Goal: Navigation & Orientation: Find specific page/section

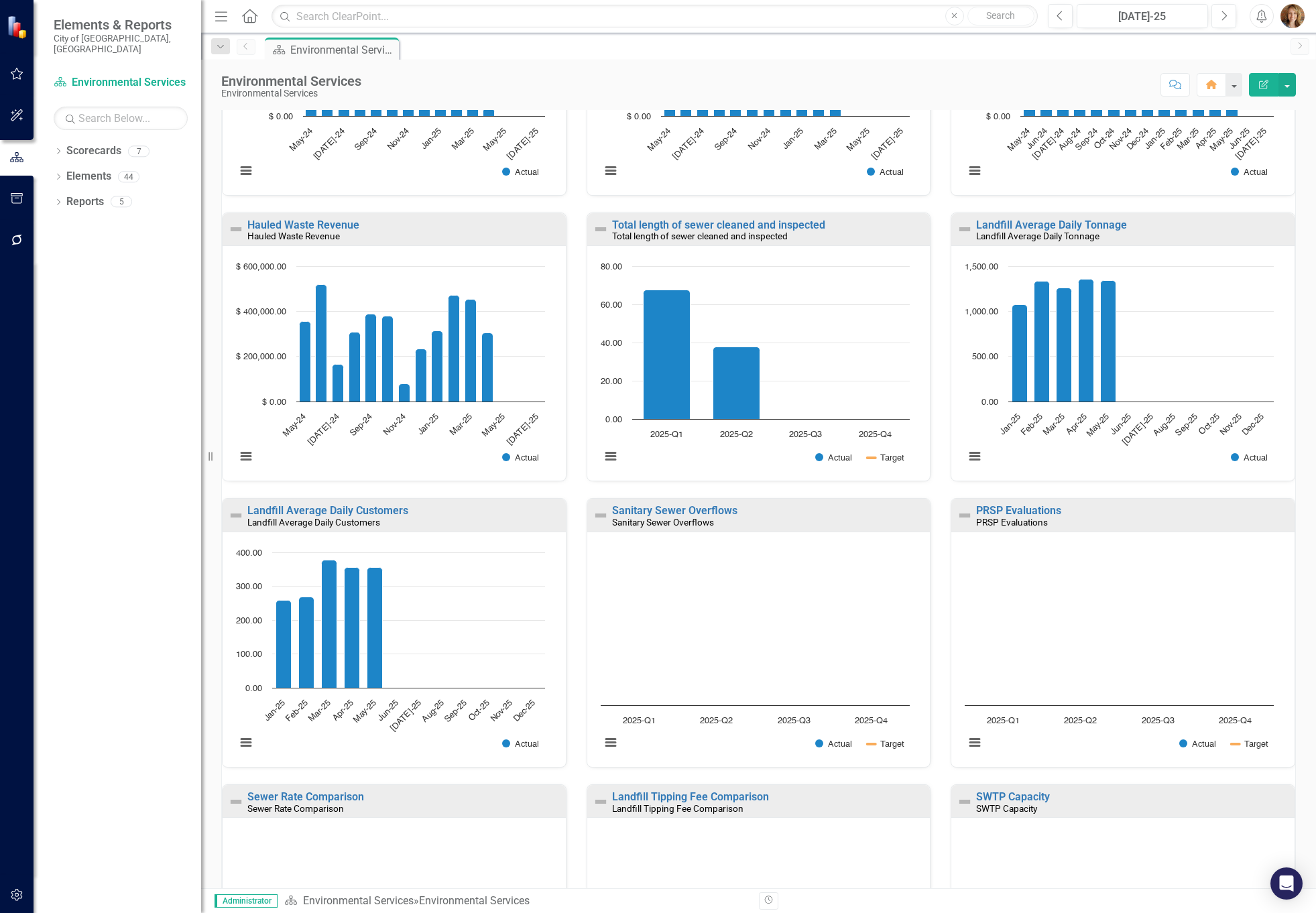
scroll to position [307, 0]
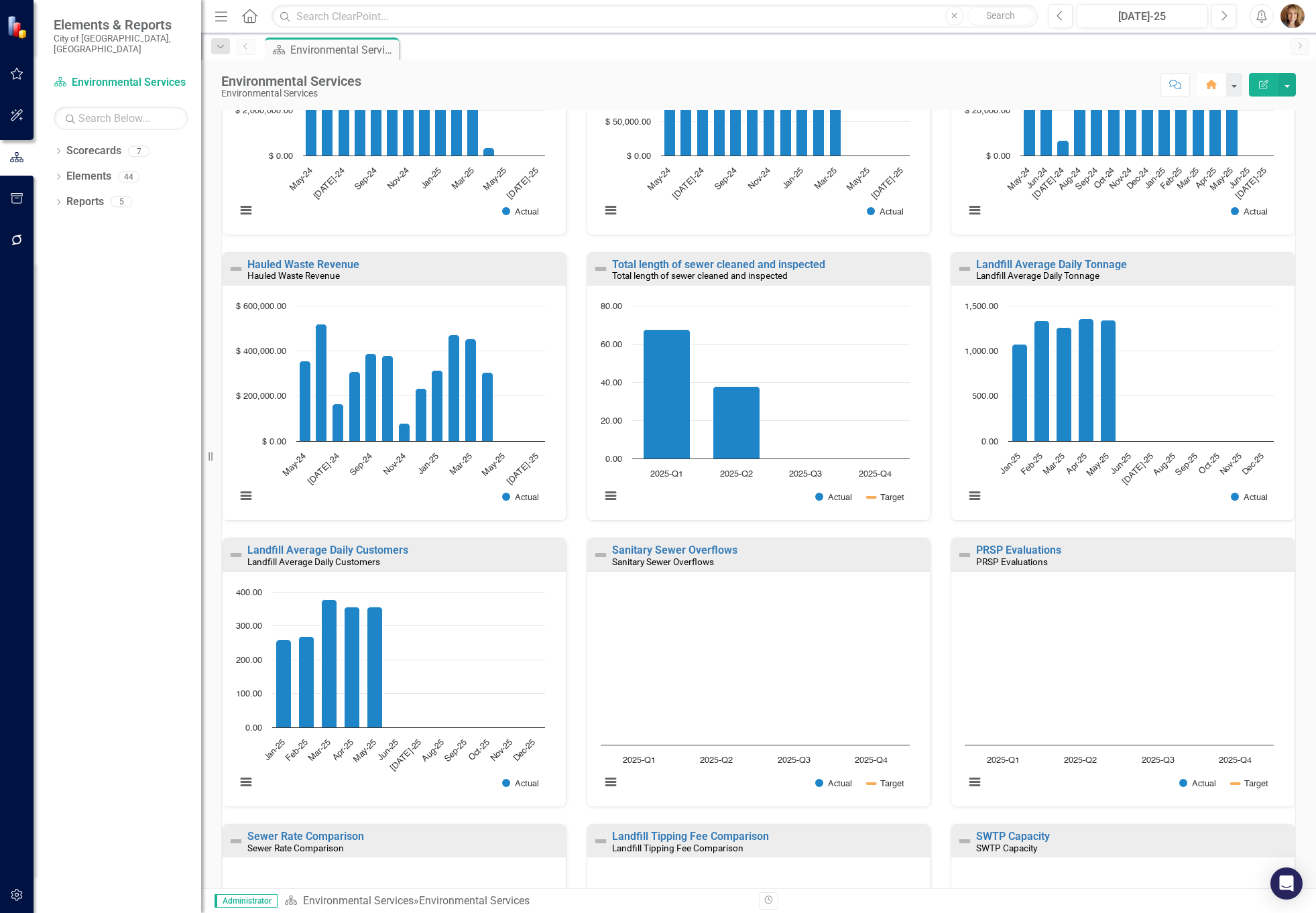
click at [1213, 86] on icon "button" at bounding box center [1211, 85] width 10 height 9
click at [1232, 84] on button "button" at bounding box center [1233, 85] width 18 height 24
click at [1097, 86] on div "Score: N/A [DATE]-25 Completed Comment Favorite Edit Report" at bounding box center [832, 85] width 928 height 23
click at [61, 149] on icon "Dropdown" at bounding box center [58, 152] width 9 height 8
click at [63, 172] on icon "Dropdown" at bounding box center [65, 176] width 10 height 8
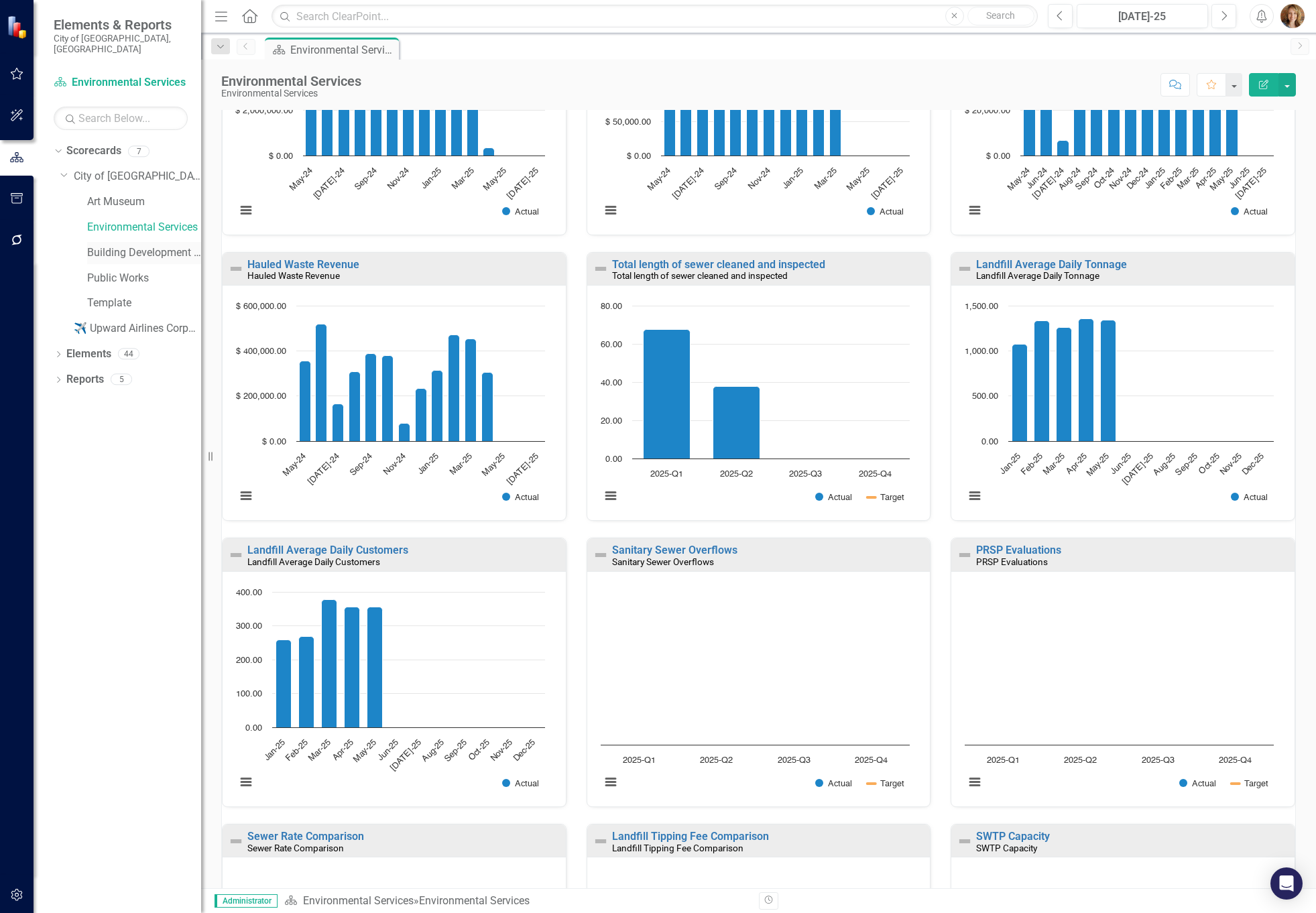
click at [132, 246] on link "Building Development Services" at bounding box center [144, 253] width 114 height 15
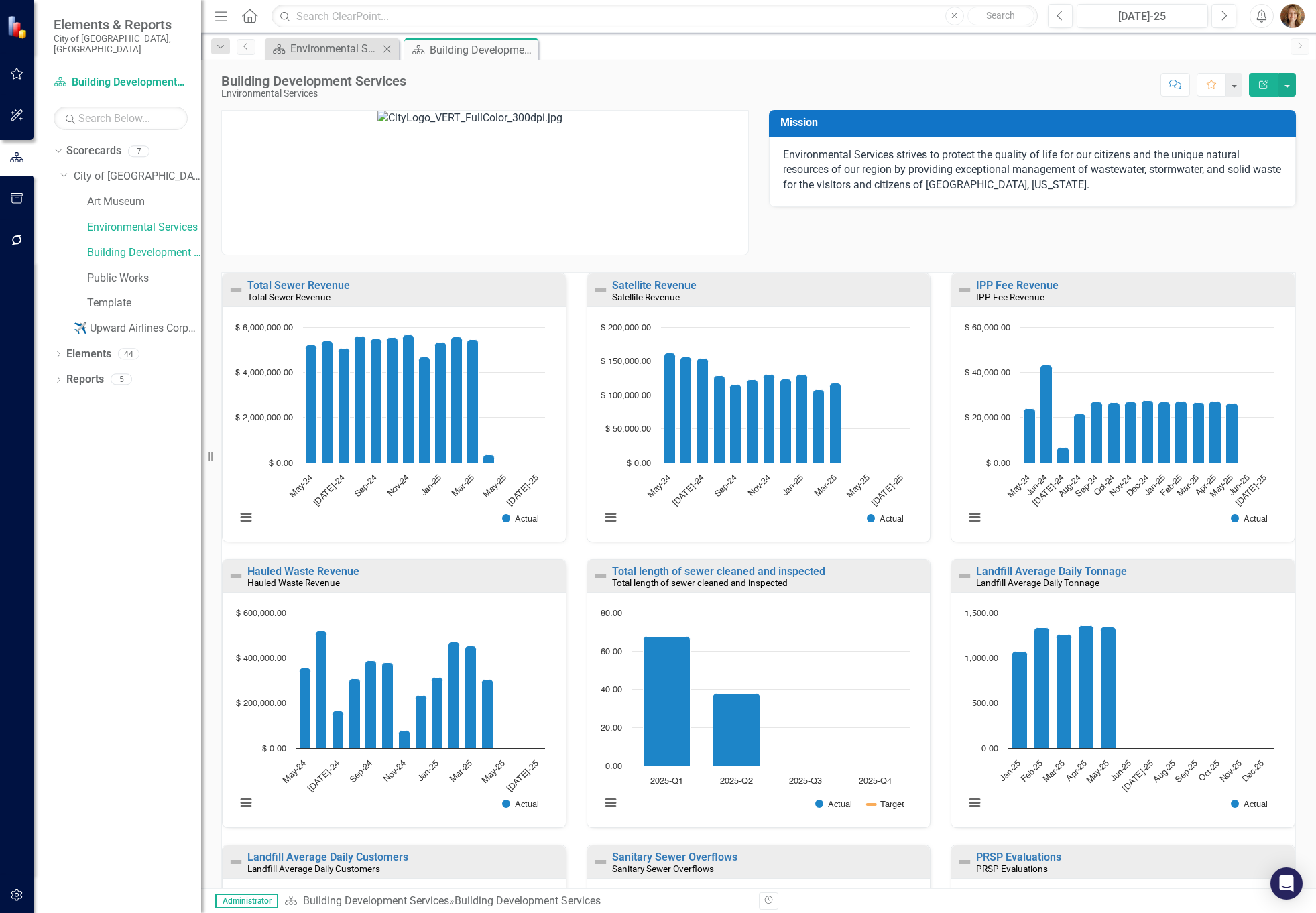
click at [386, 49] on icon "Close" at bounding box center [387, 48] width 13 height 10
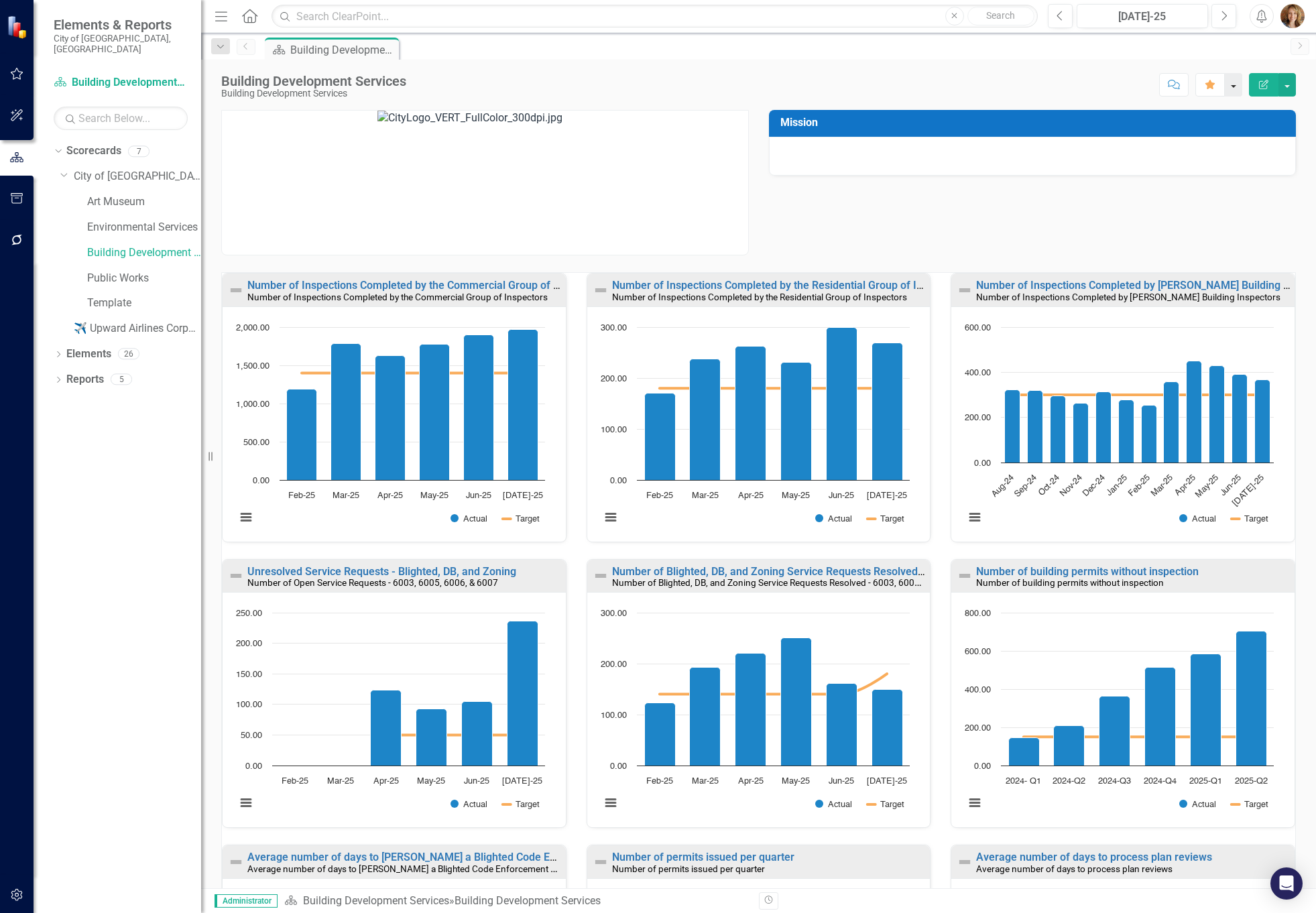
click at [1238, 85] on button "button" at bounding box center [1233, 85] width 18 height 24
click at [1157, 132] on link "Home Set As Home" at bounding box center [1177, 134] width 129 height 24
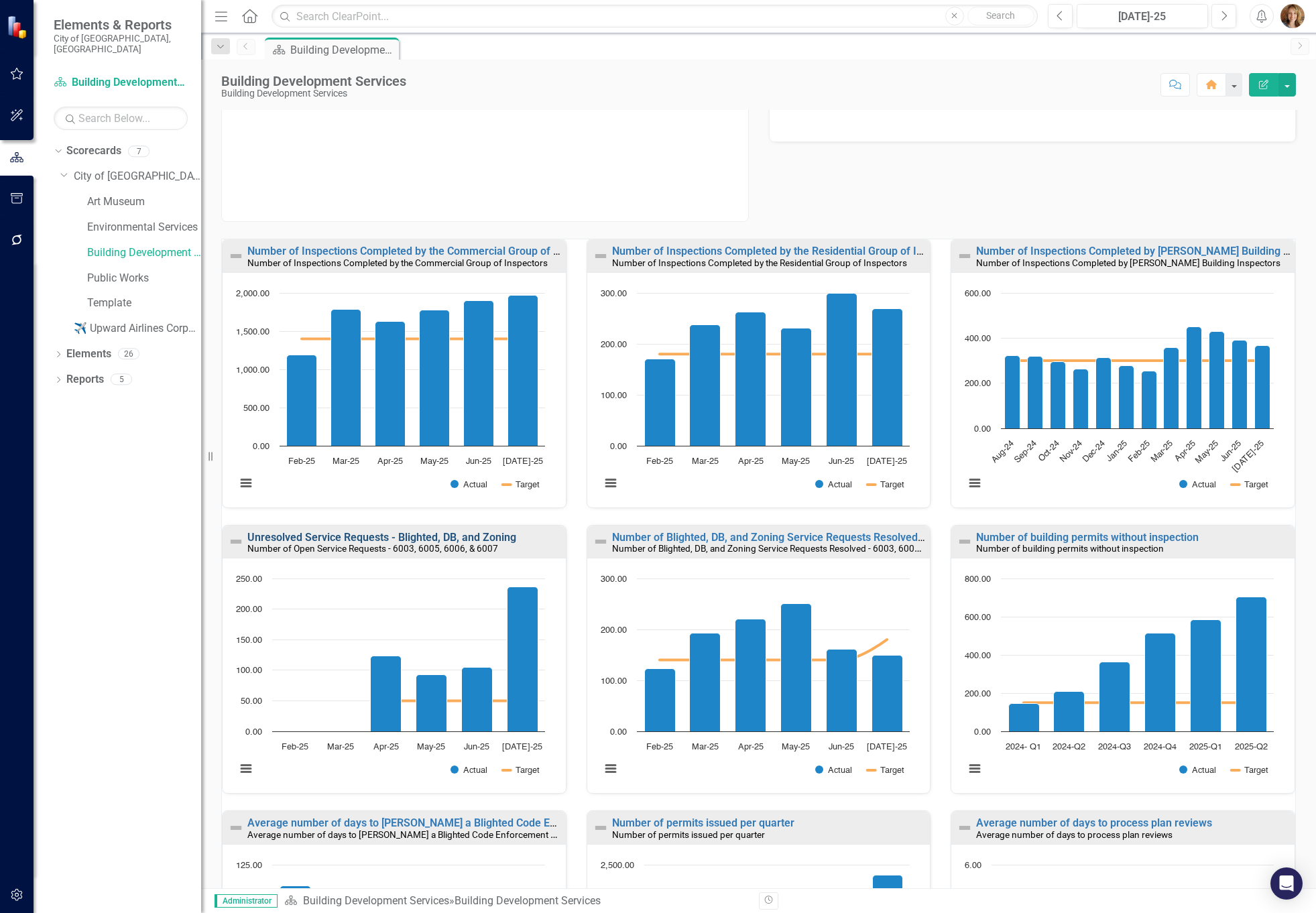
click at [285, 538] on link "Unresolved Service Requests - Blighted, DB, and Zoning" at bounding box center [382, 538] width 269 height 13
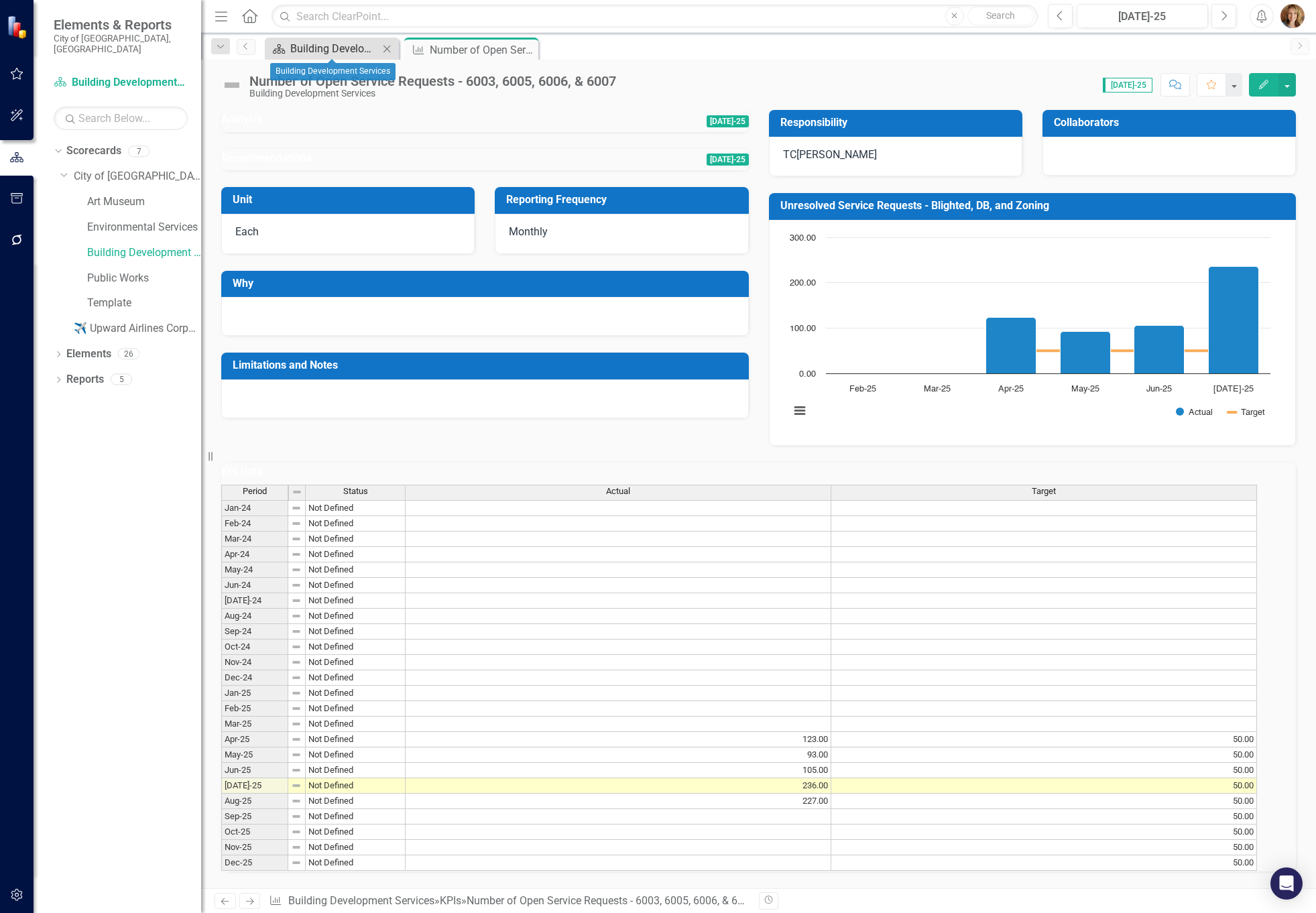
click at [318, 52] on div "Building Development Services" at bounding box center [335, 49] width 88 height 17
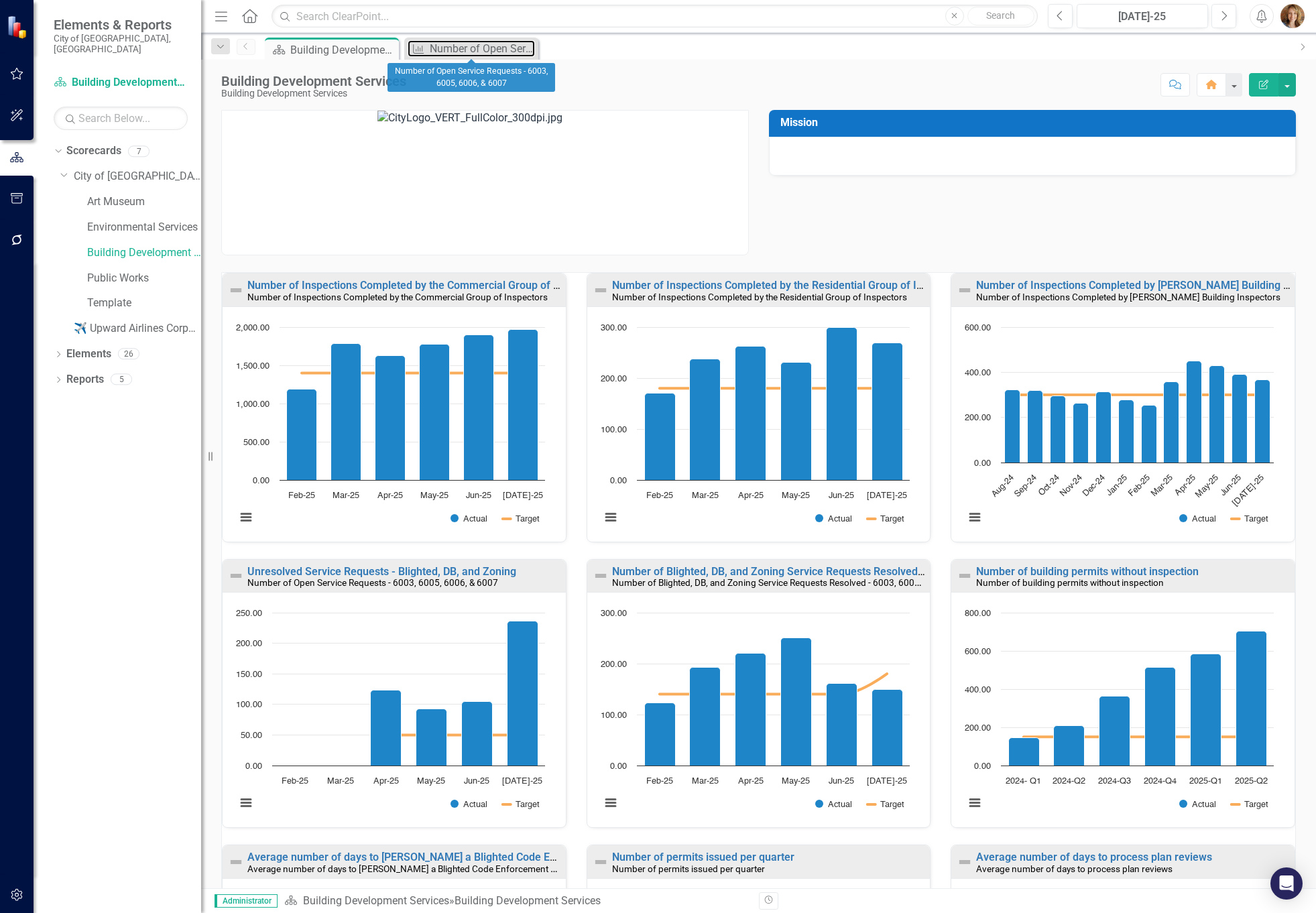
click at [447, 53] on div "Number of Open Service Requests - 6003, 6005, 6006, & 6007" at bounding box center [483, 49] width 105 height 17
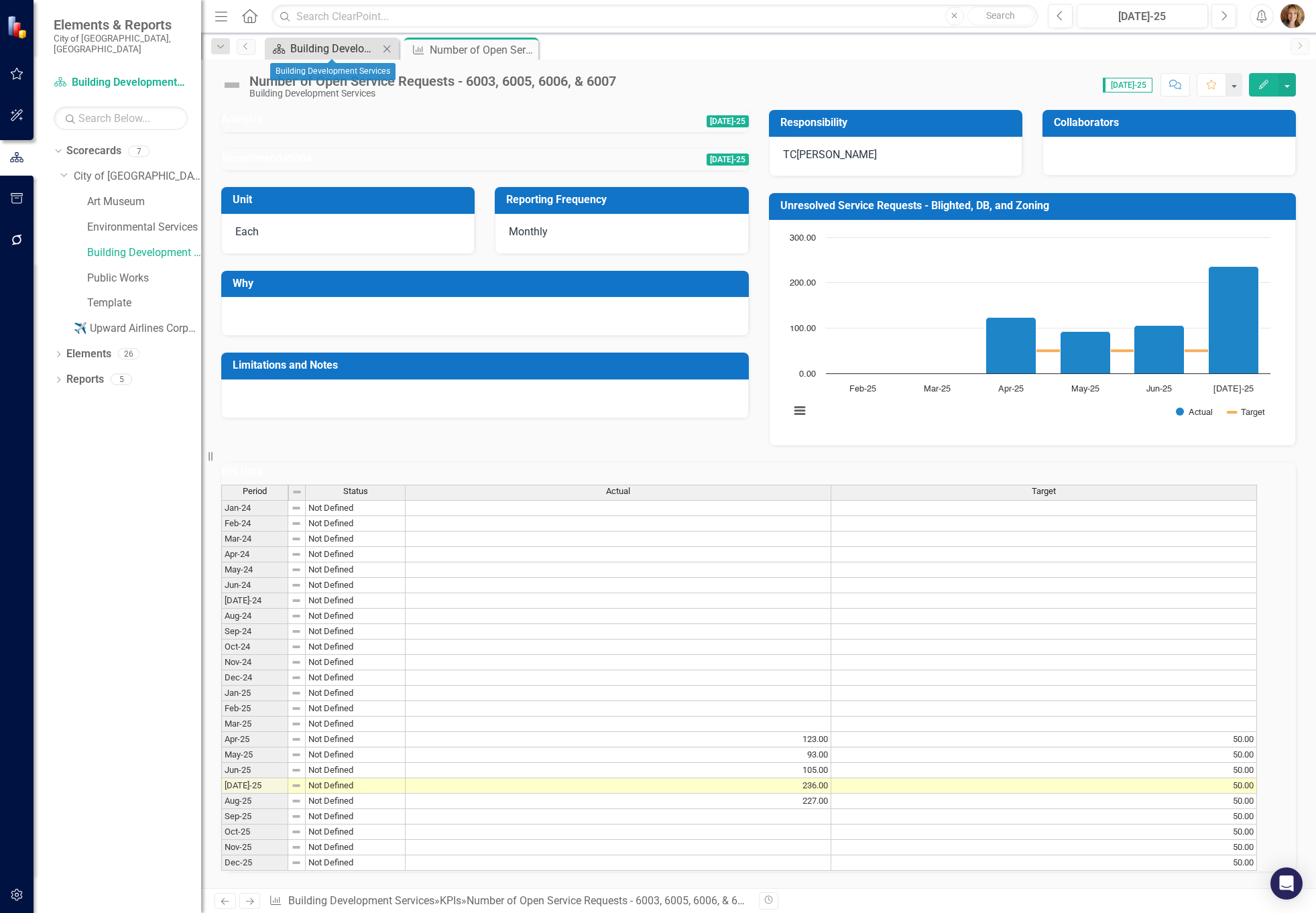
click at [341, 53] on div "Building Development Services" at bounding box center [335, 49] width 88 height 17
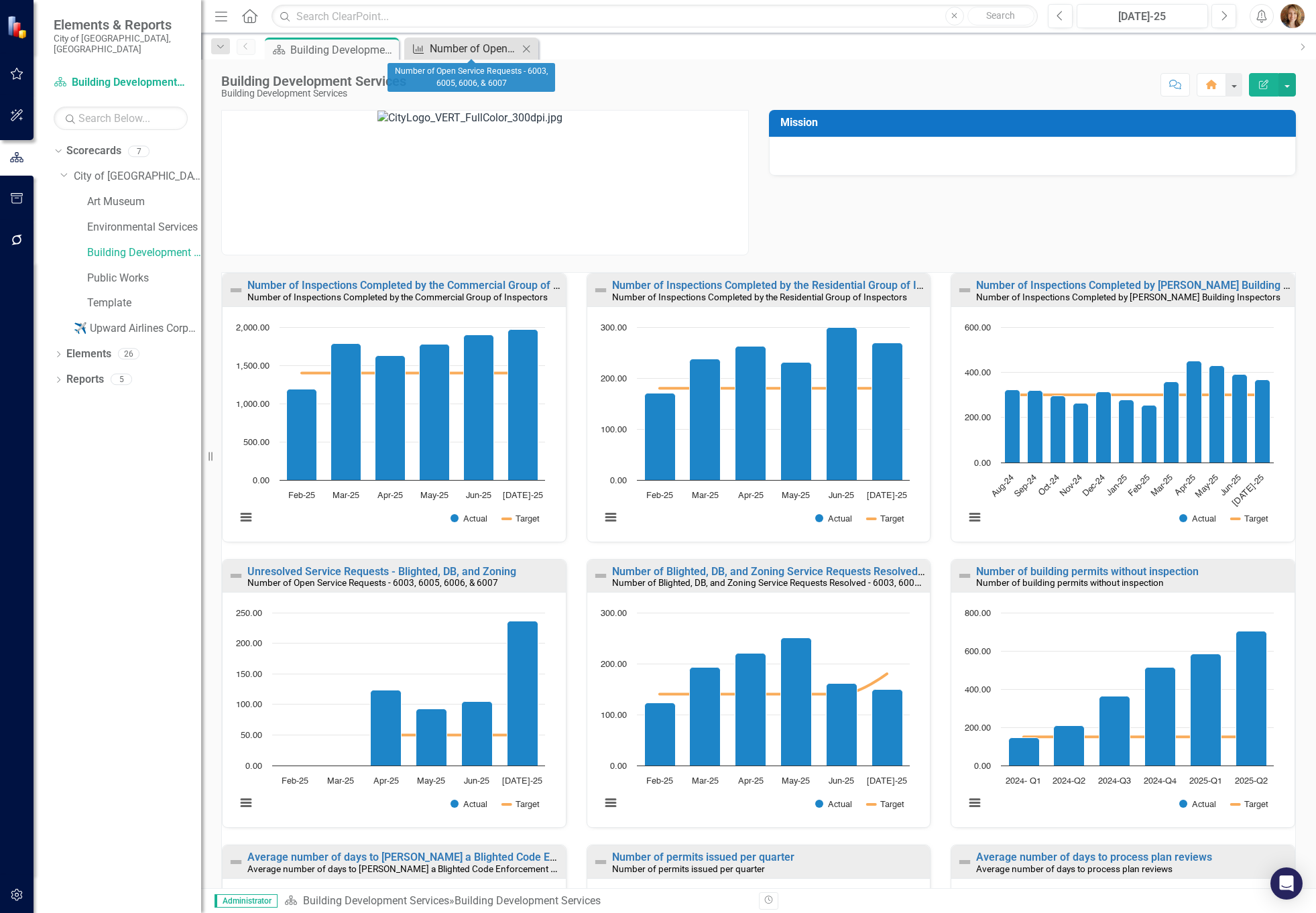
click at [468, 45] on div "Number of Open Service Requests - 6003, 6005, 6006, & 6007" at bounding box center [474, 49] width 88 height 17
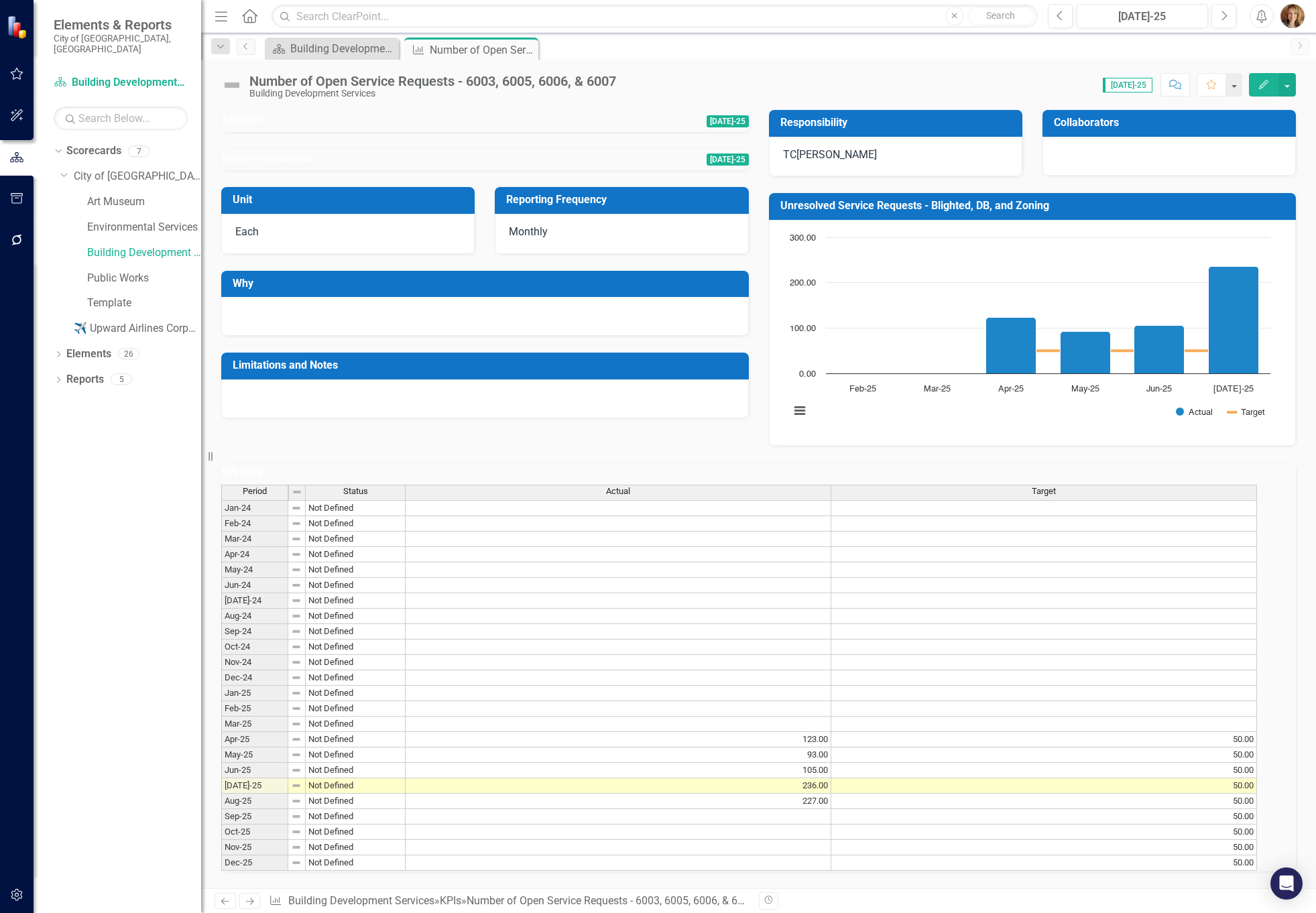
scroll to position [93, 0]
click at [623, 83] on div "Number of Open Service Requests - 6003, 6005, 6006, & 6007 Building Development…" at bounding box center [436, 86] width 373 height 24
click at [613, 80] on div "Number of Open Service Requests - 6003, 6005, 6006, & 6007" at bounding box center [433, 81] width 367 height 15
click at [58, 352] on icon "Dropdown" at bounding box center [58, 355] width 9 height 8
click at [70, 402] on icon "Dropdown" at bounding box center [65, 406] width 9 height 8
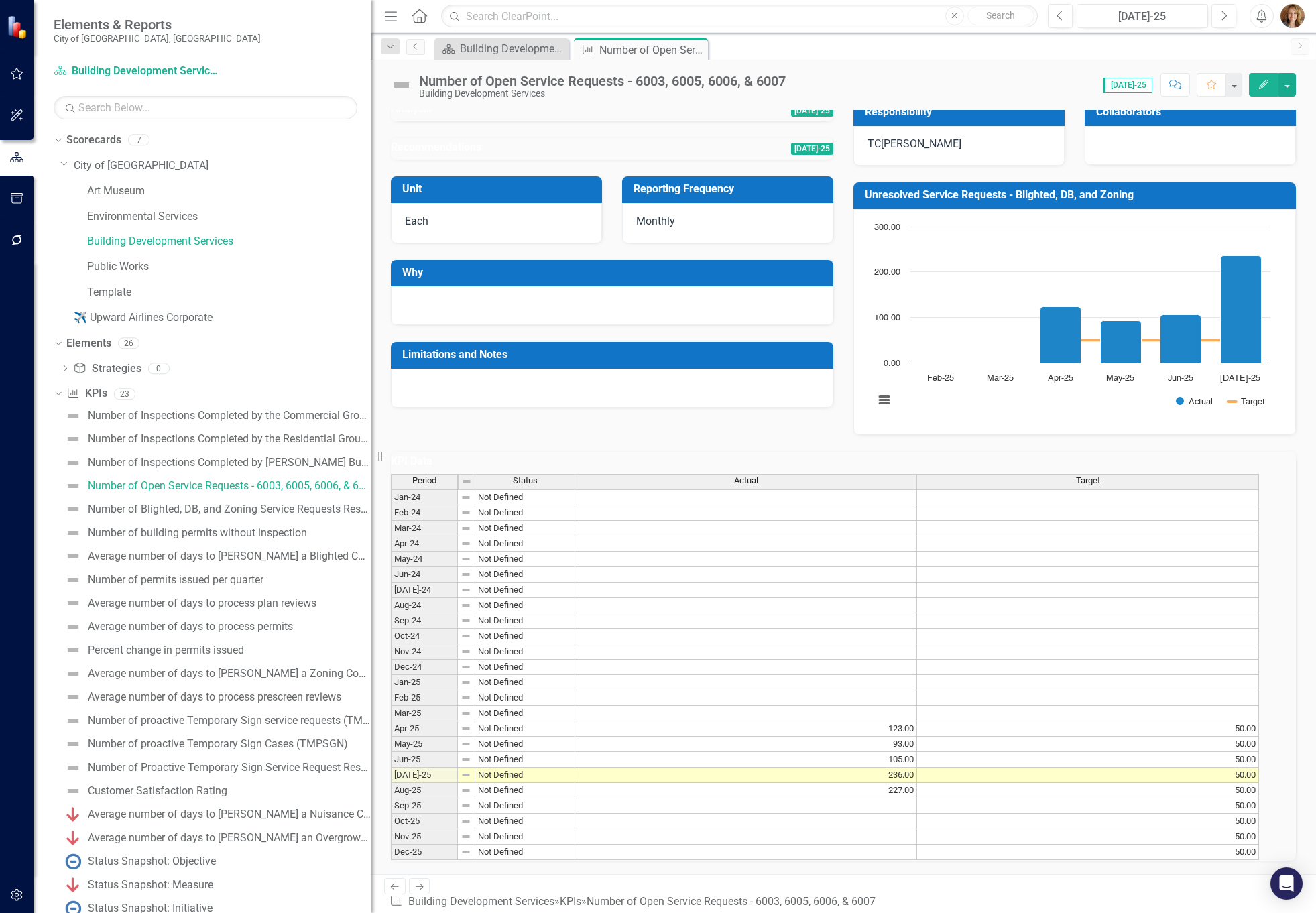
drag, startPoint x: 202, startPoint y: 512, endPoint x: 381, endPoint y: 513, distance: 179.0
click at [381, 513] on div "Resize" at bounding box center [375, 456] width 10 height 913
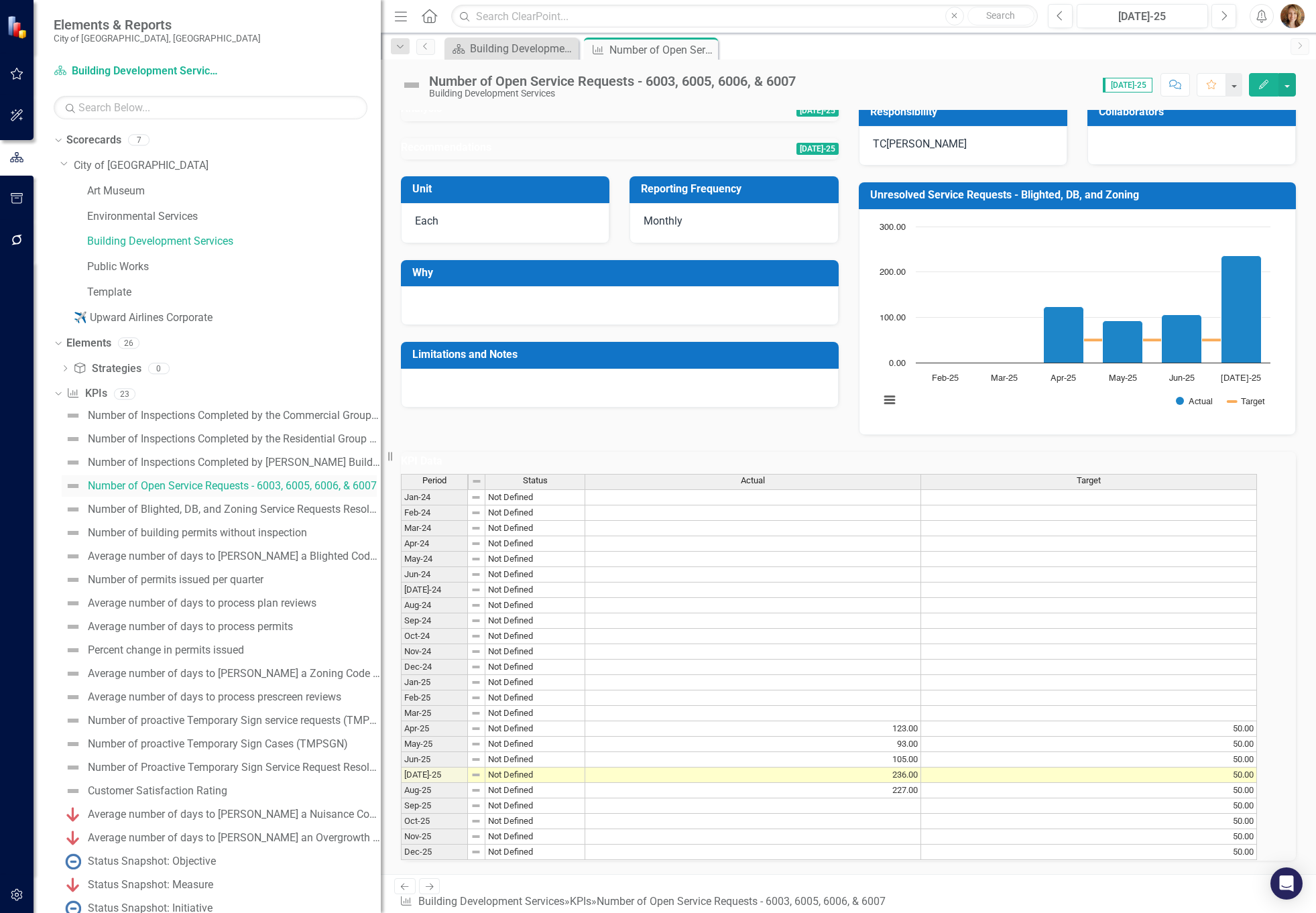
click at [144, 483] on div "Number of Open Service Requests - 6003, 6005, 6006, & 6007" at bounding box center [231, 485] width 289 height 12
click at [795, 76] on div "Number of Open Service Requests - 6003, 6005, 6006, & 6007" at bounding box center [612, 81] width 367 height 15
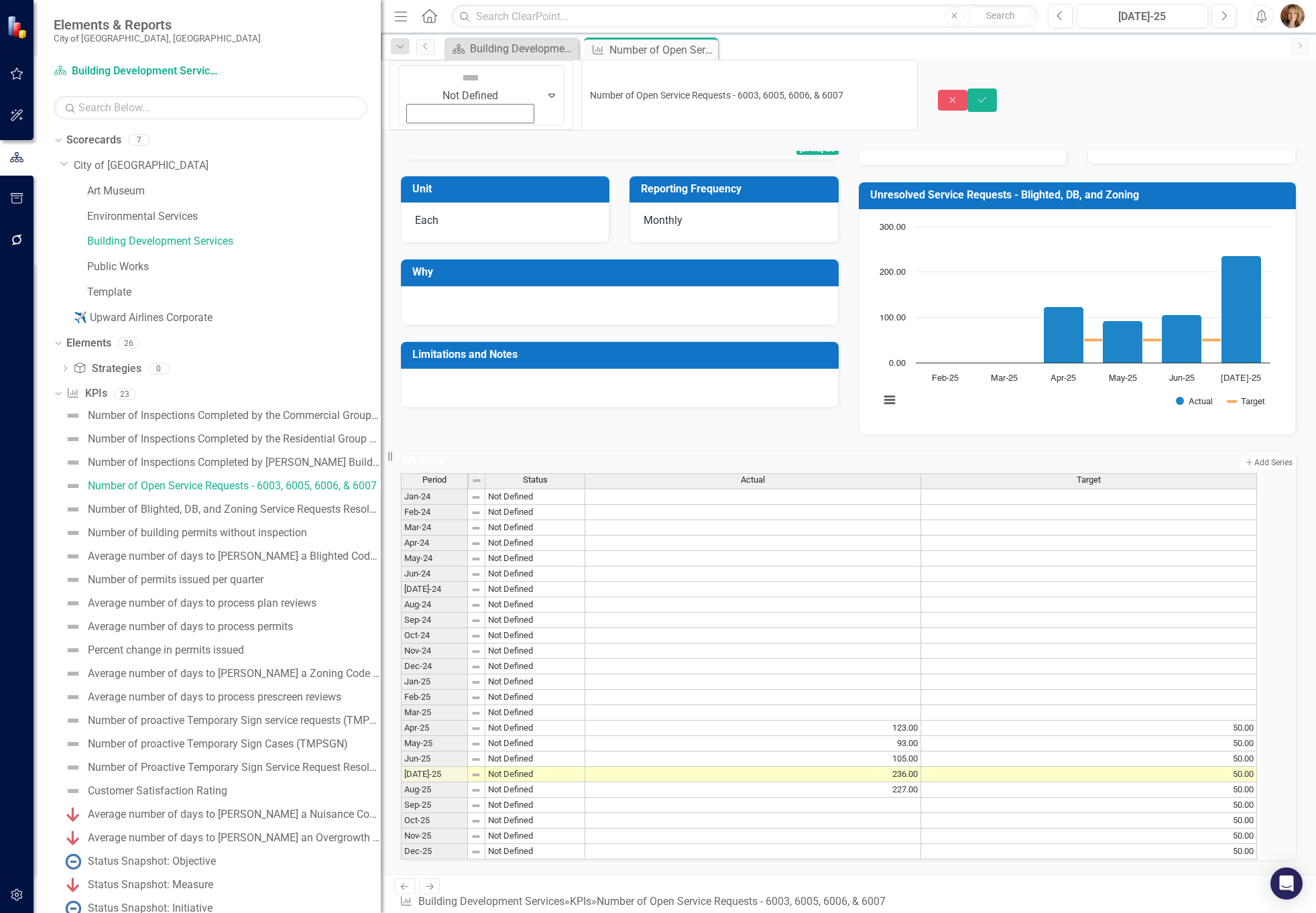
drag, startPoint x: 800, startPoint y: 80, endPoint x: 485, endPoint y: 82, distance: 315.0
drag, startPoint x: 753, startPoint y: 75, endPoint x: 450, endPoint y: 82, distance: 303.1
click at [581, 82] on input "Number of Open Service Requests - 6003, 6005, 6006, & 6007" at bounding box center [750, 95] width 337 height 71
click at [956, 97] on icon "button" at bounding box center [953, 100] width 6 height 6
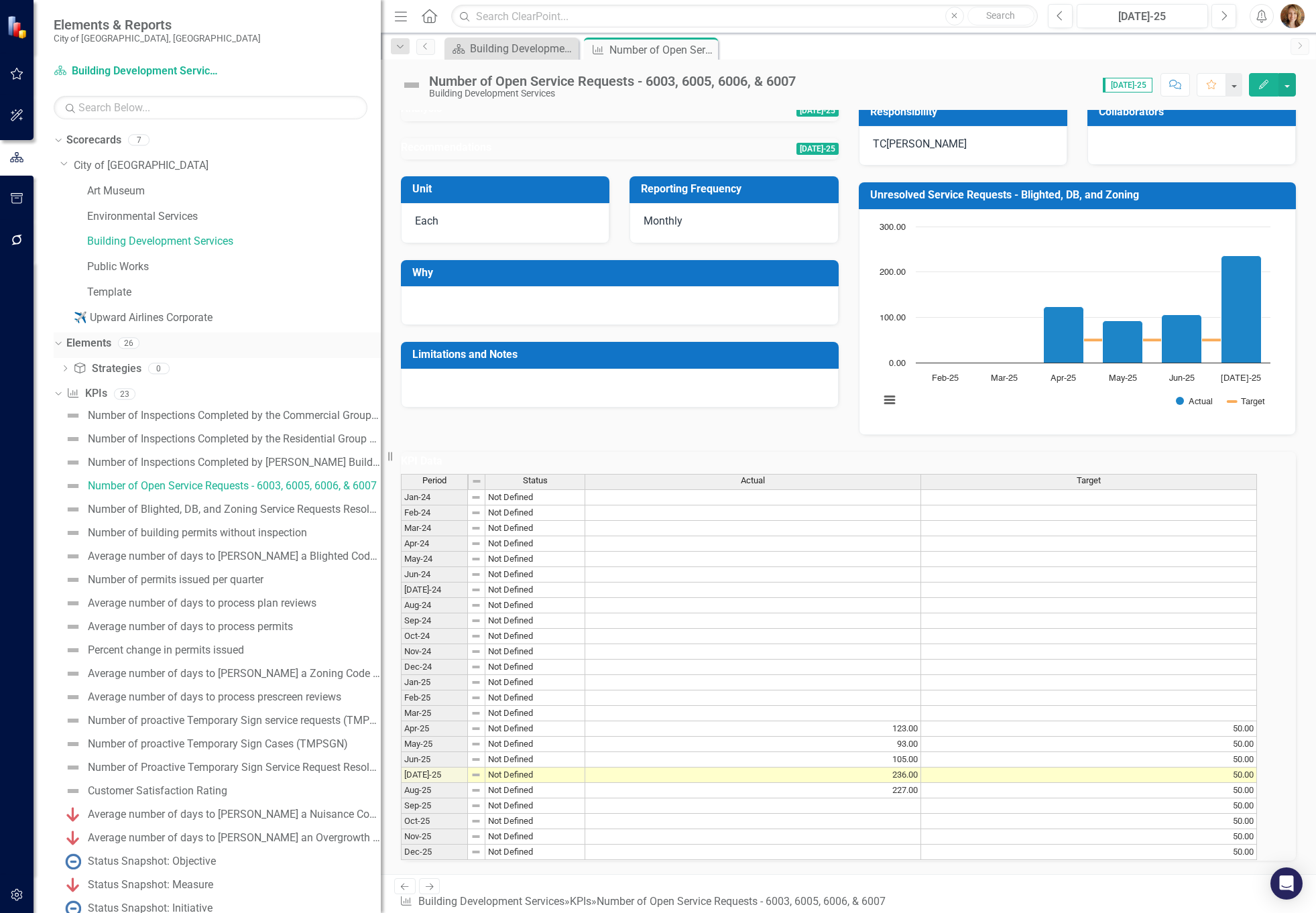
click at [58, 342] on icon "Dropdown" at bounding box center [56, 342] width 8 height 9
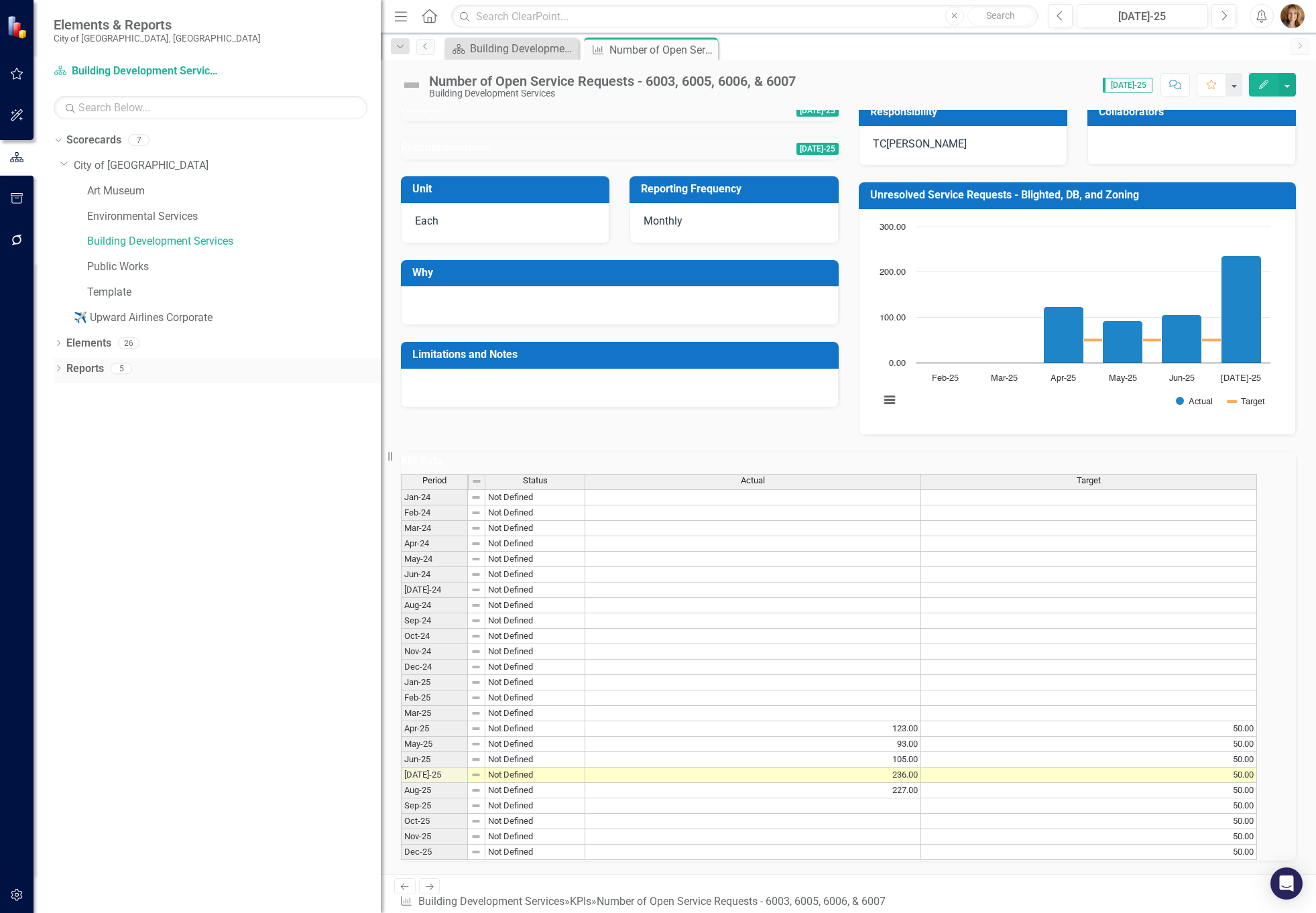
click at [60, 368] on icon "Dropdown" at bounding box center [58, 370] width 9 height 8
click at [71, 491] on div "Dropdown KPI KPIs 2" at bounding box center [219, 492] width 321 height 25
click at [21, 235] on icon "button" at bounding box center [16, 239] width 10 height 10
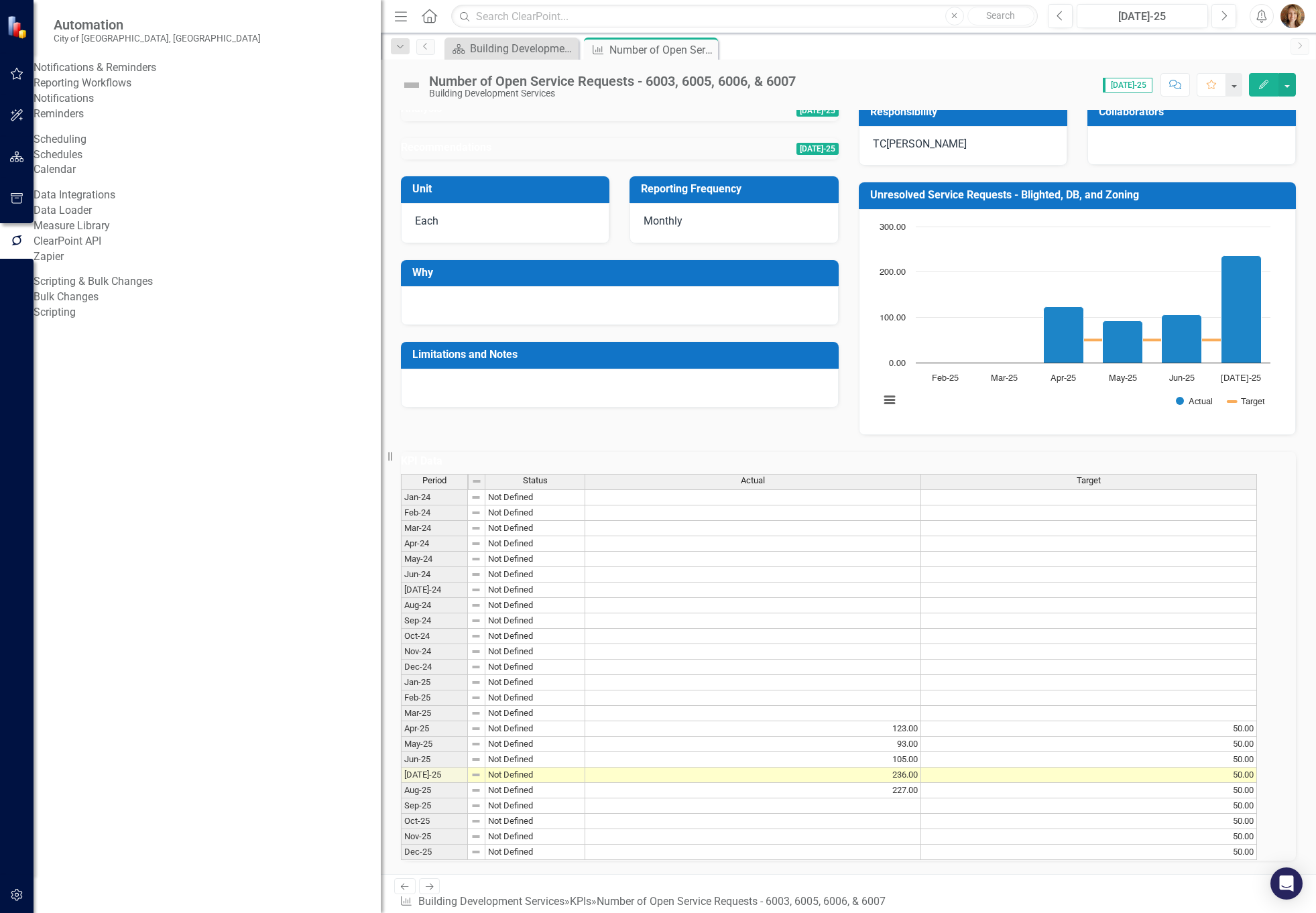
click at [97, 218] on link "Data Loader" at bounding box center [207, 211] width 347 height 15
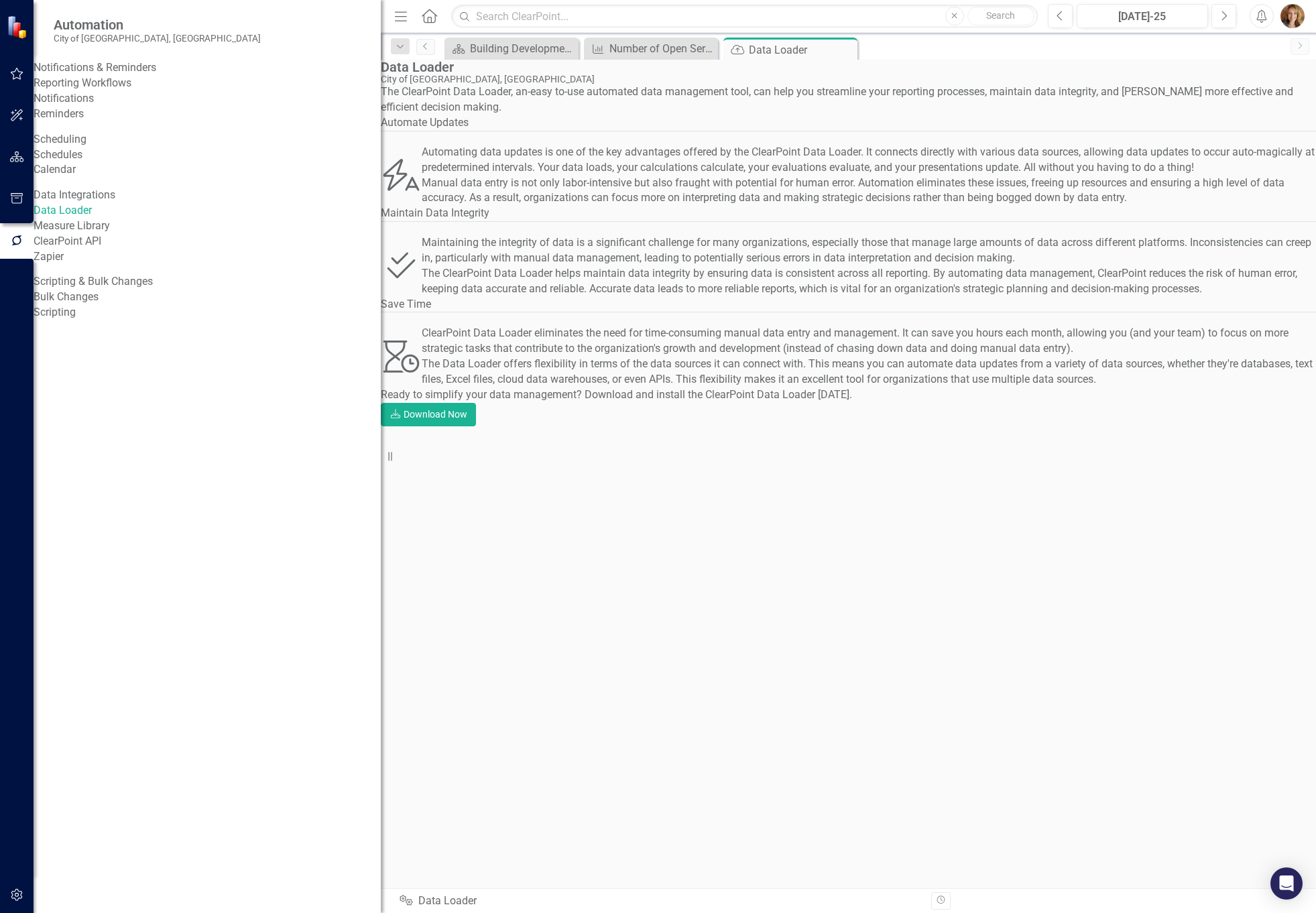
click at [438, 900] on div "Integrations Data Loader" at bounding box center [441, 901] width 83 height 15
click at [937, 903] on icon "button" at bounding box center [941, 900] width 8 height 8
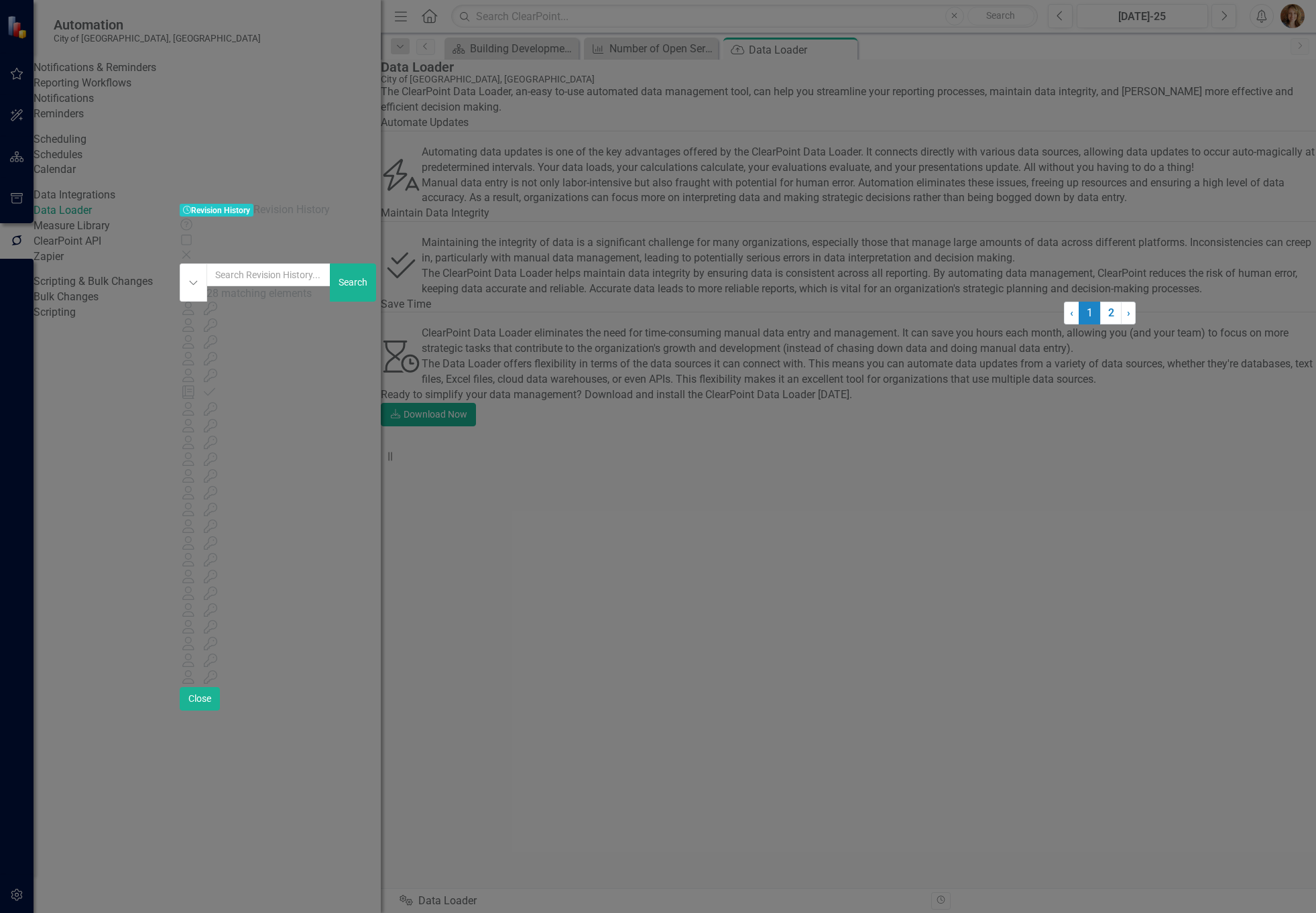
click at [193, 249] on icon "Close" at bounding box center [186, 254] width 13 height 10
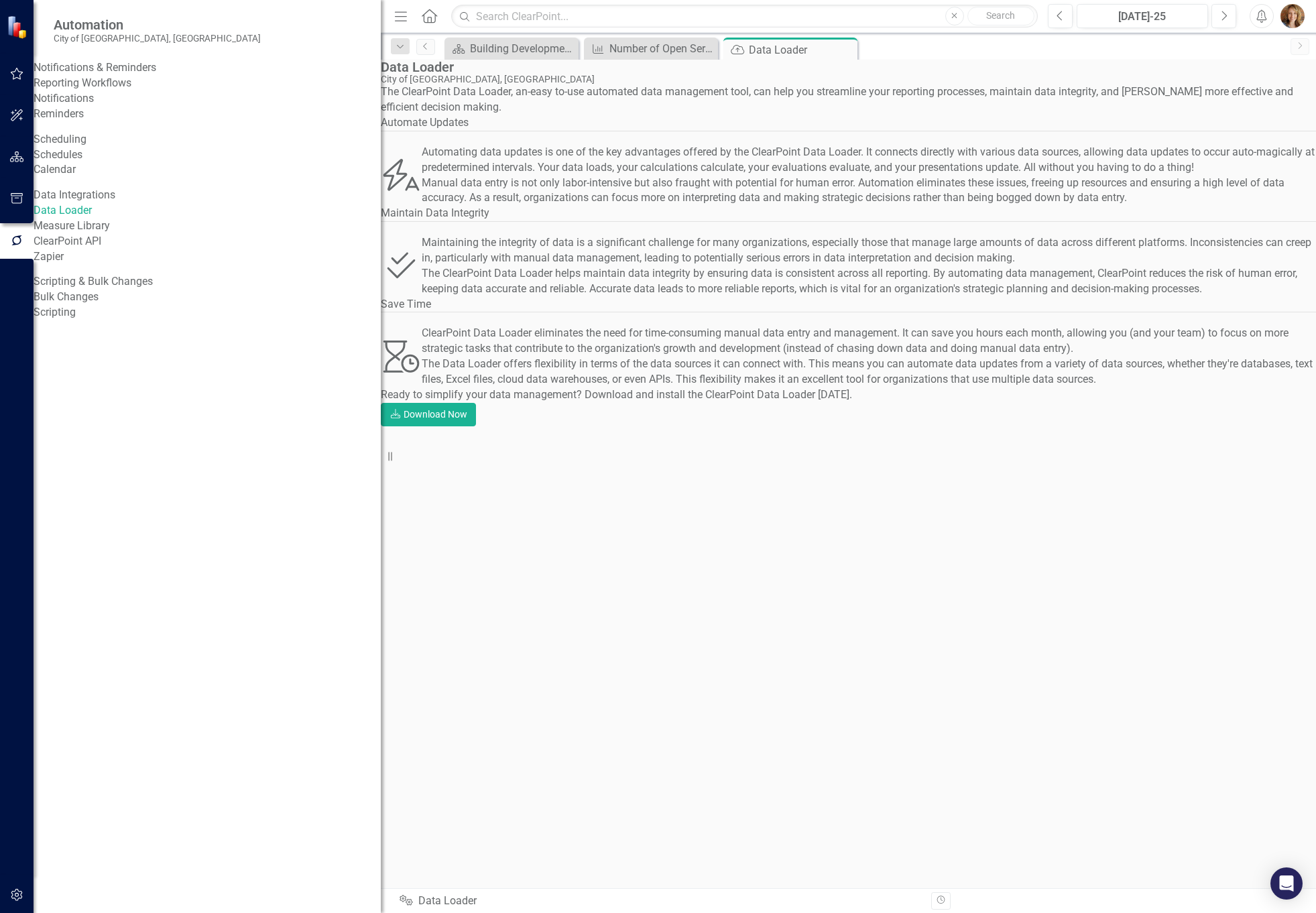
click at [69, 218] on link "Data Loader" at bounding box center [207, 211] width 347 height 15
click at [77, 163] on link "Schedules" at bounding box center [207, 155] width 347 height 15
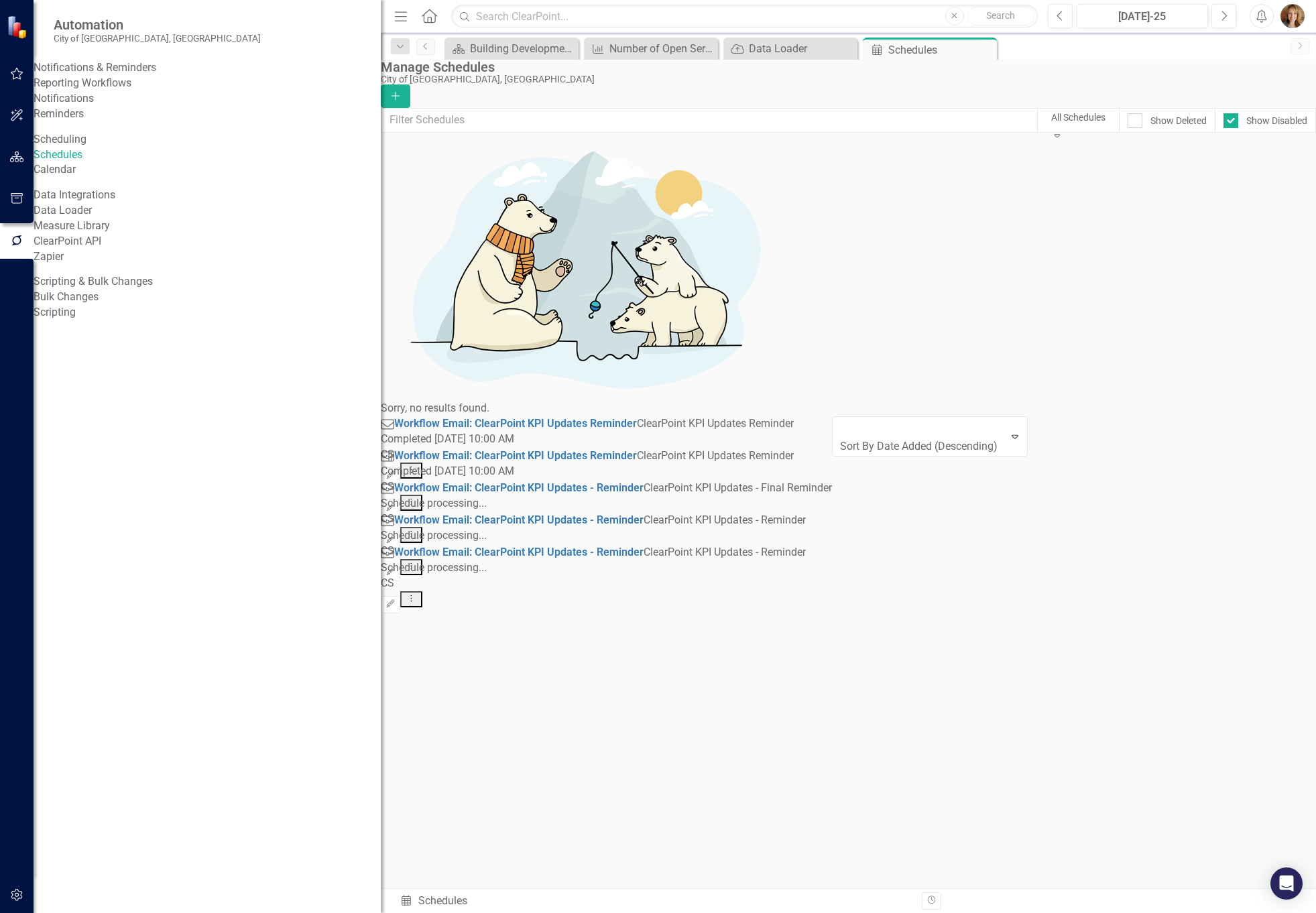
click at [90, 321] on link "Scripting" at bounding box center [207, 312] width 347 height 15
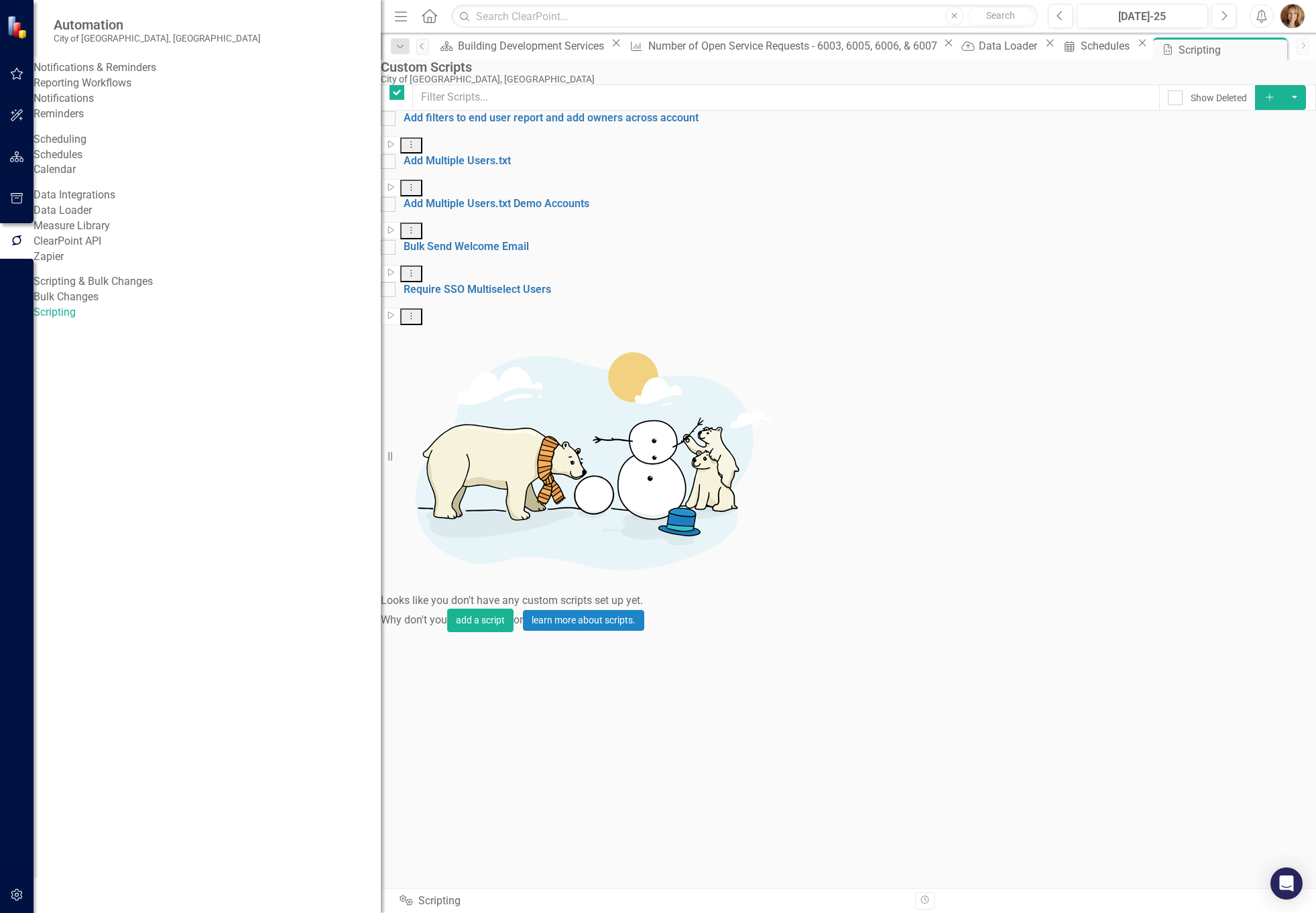
checkbox input "false"
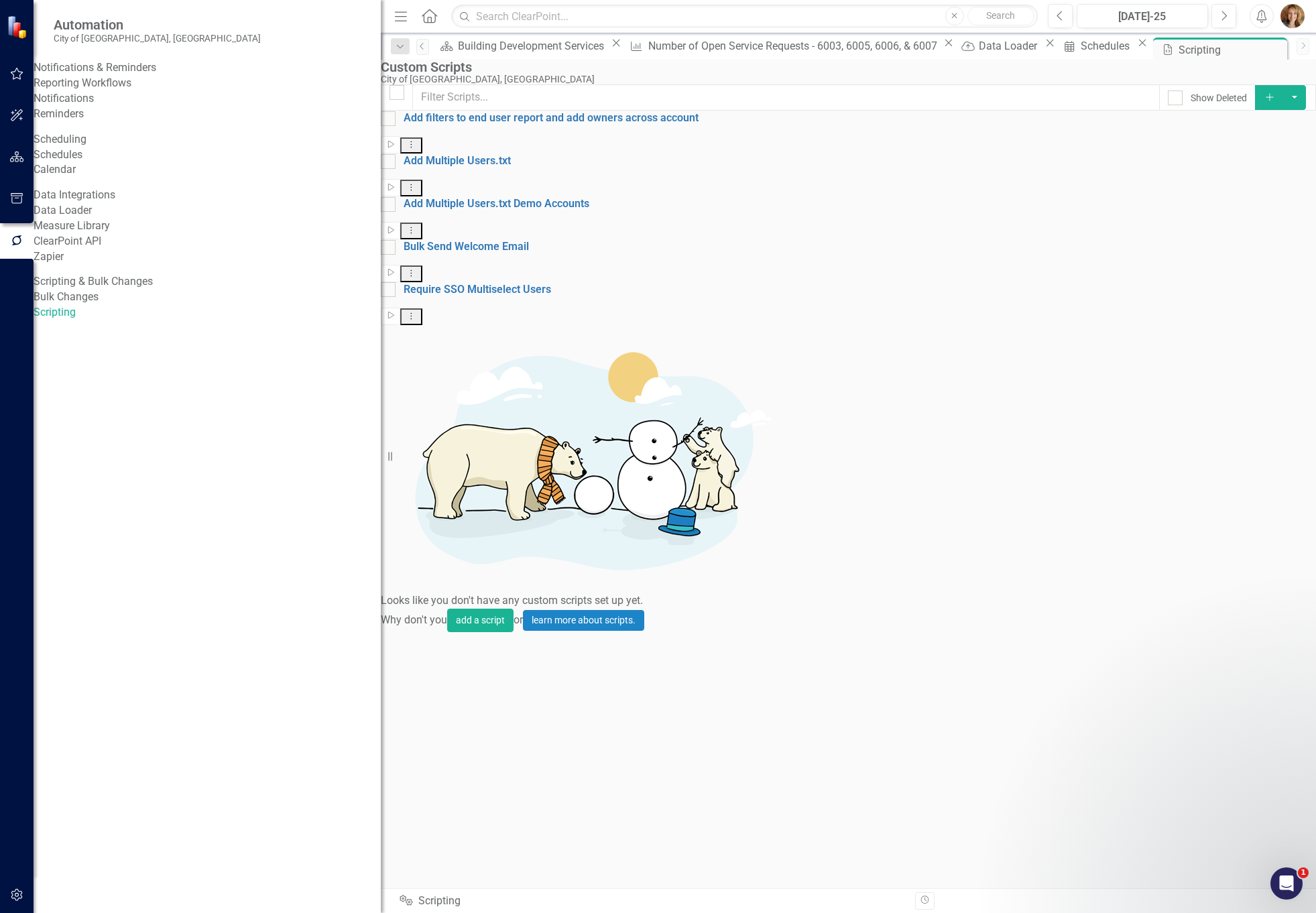
click at [89, 305] on link "Bulk Changes" at bounding box center [207, 297] width 347 height 15
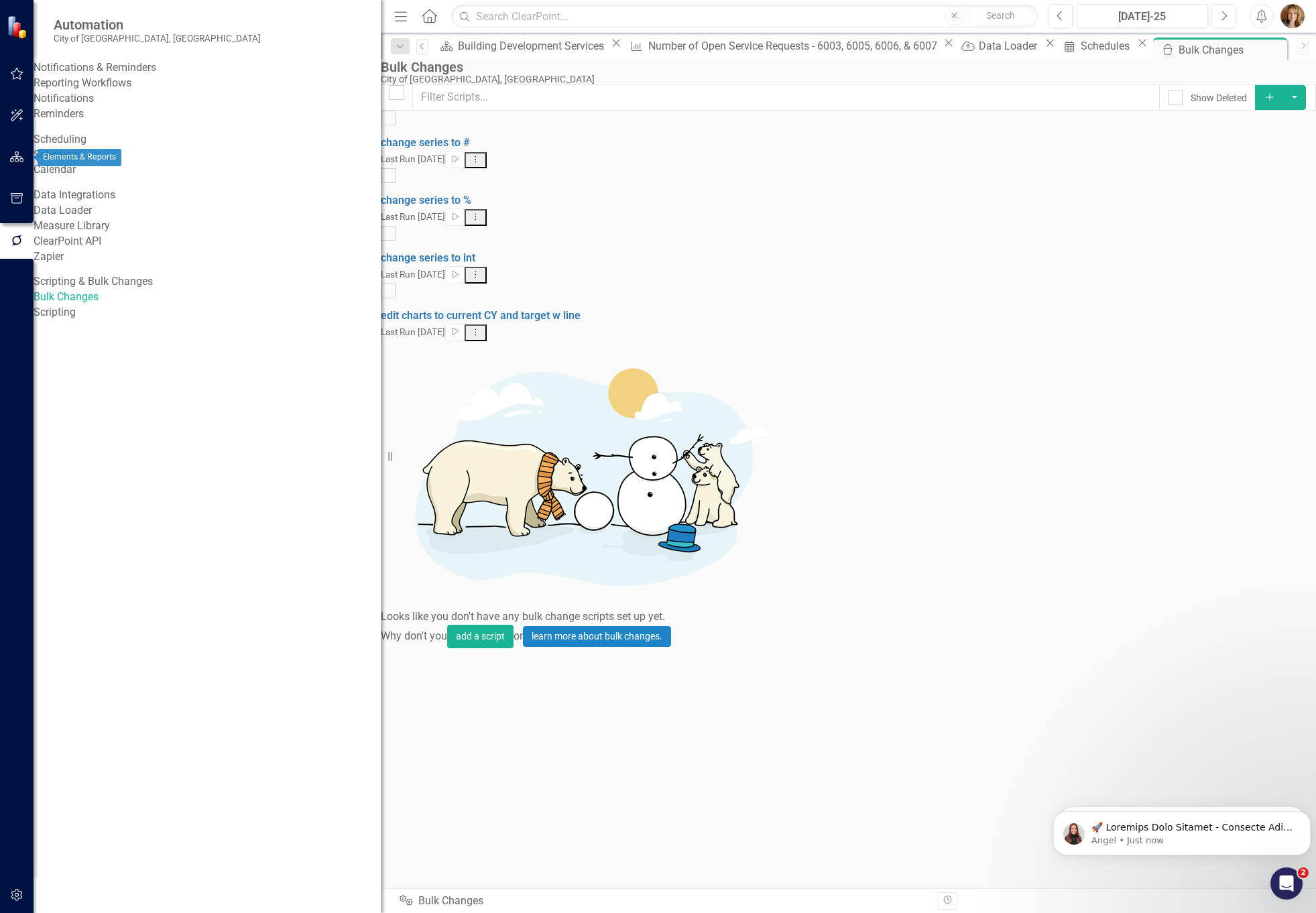
click at [23, 163] on button "button" at bounding box center [17, 158] width 30 height 28
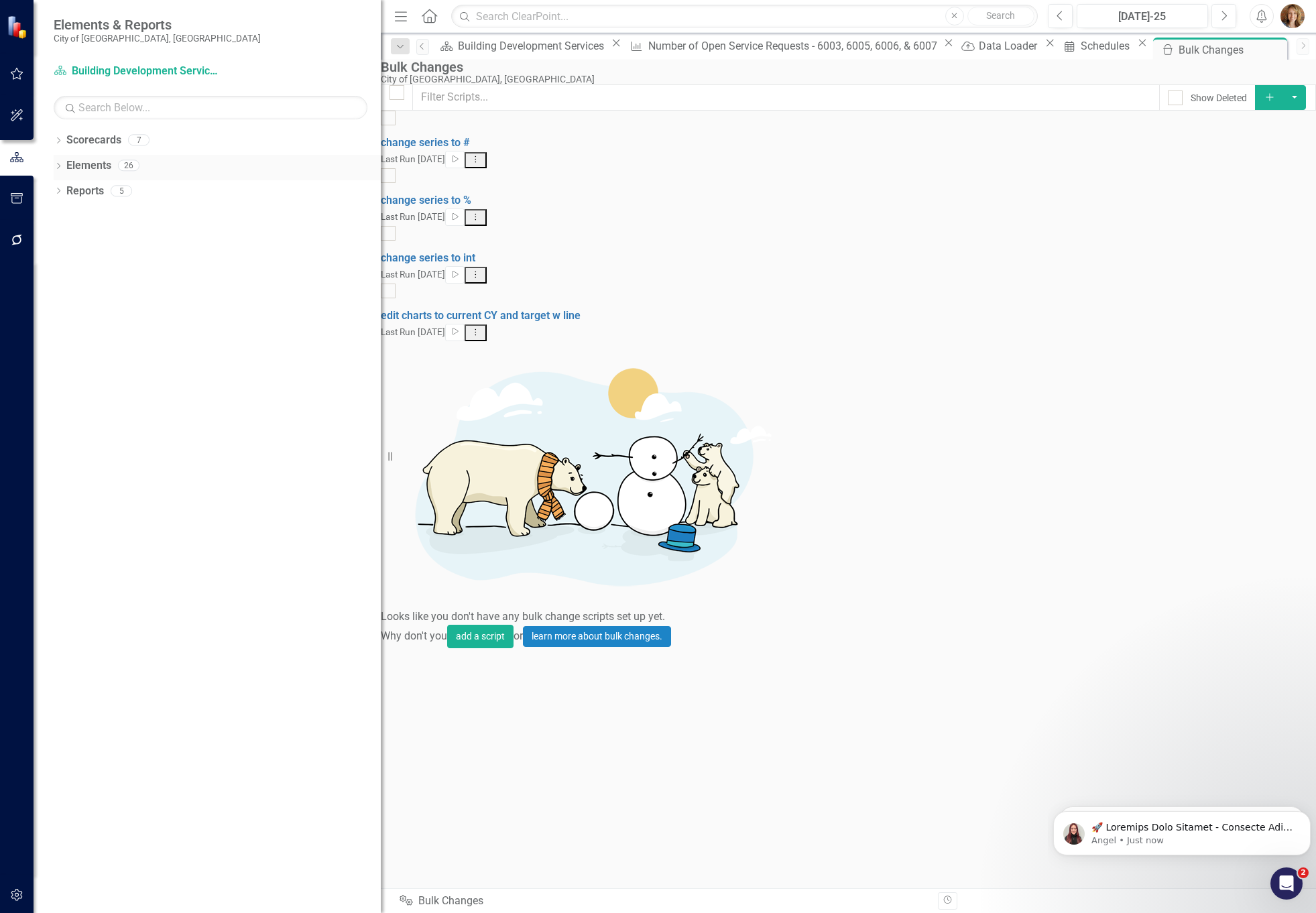
click at [59, 166] on icon at bounding box center [59, 165] width 4 height 6
click at [70, 218] on icon "Dropdown" at bounding box center [65, 217] width 9 height 8
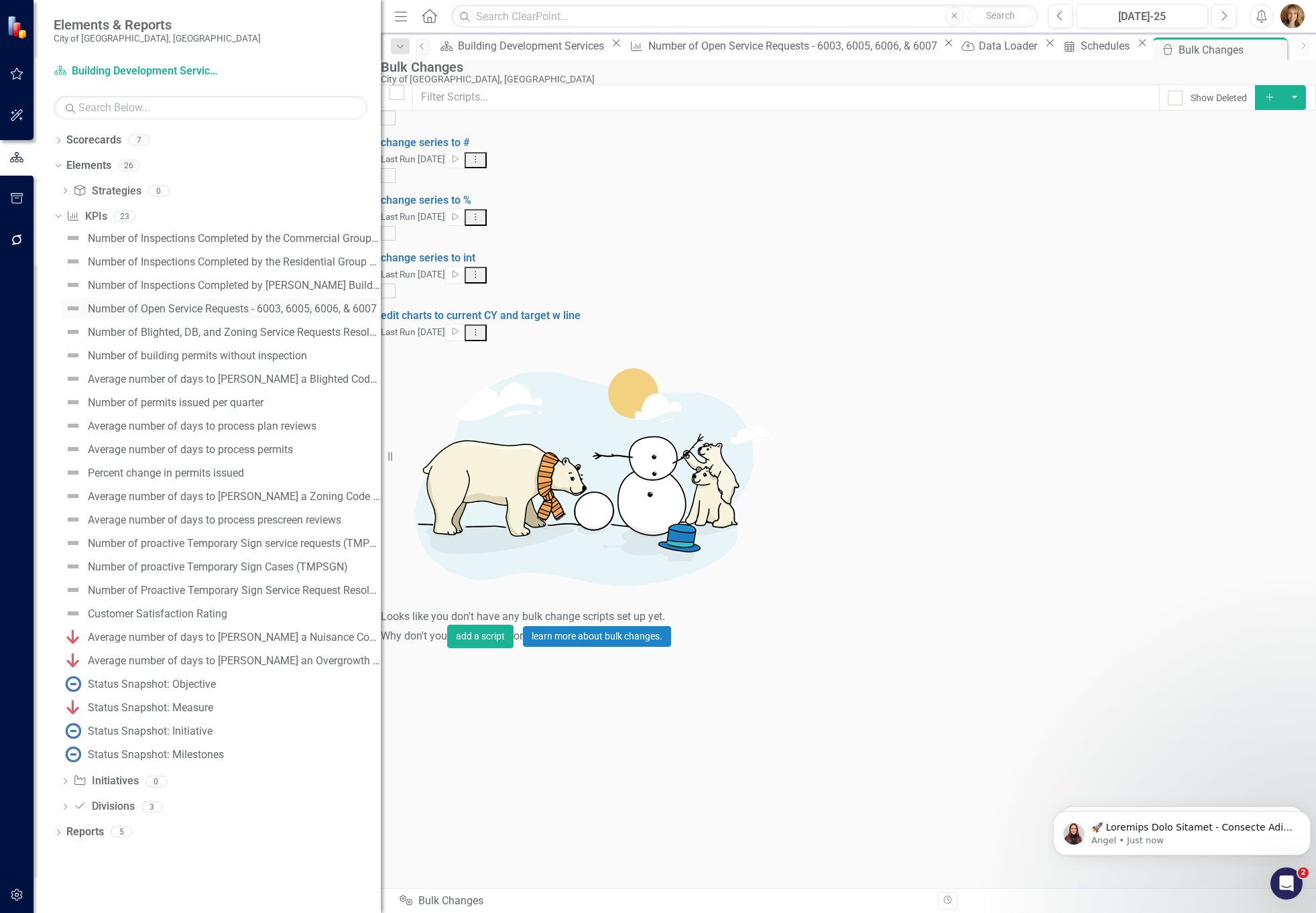
click at [230, 310] on div "Number of Open Service Requests - 6003, 6005, 6006, & 6007" at bounding box center [231, 308] width 289 height 12
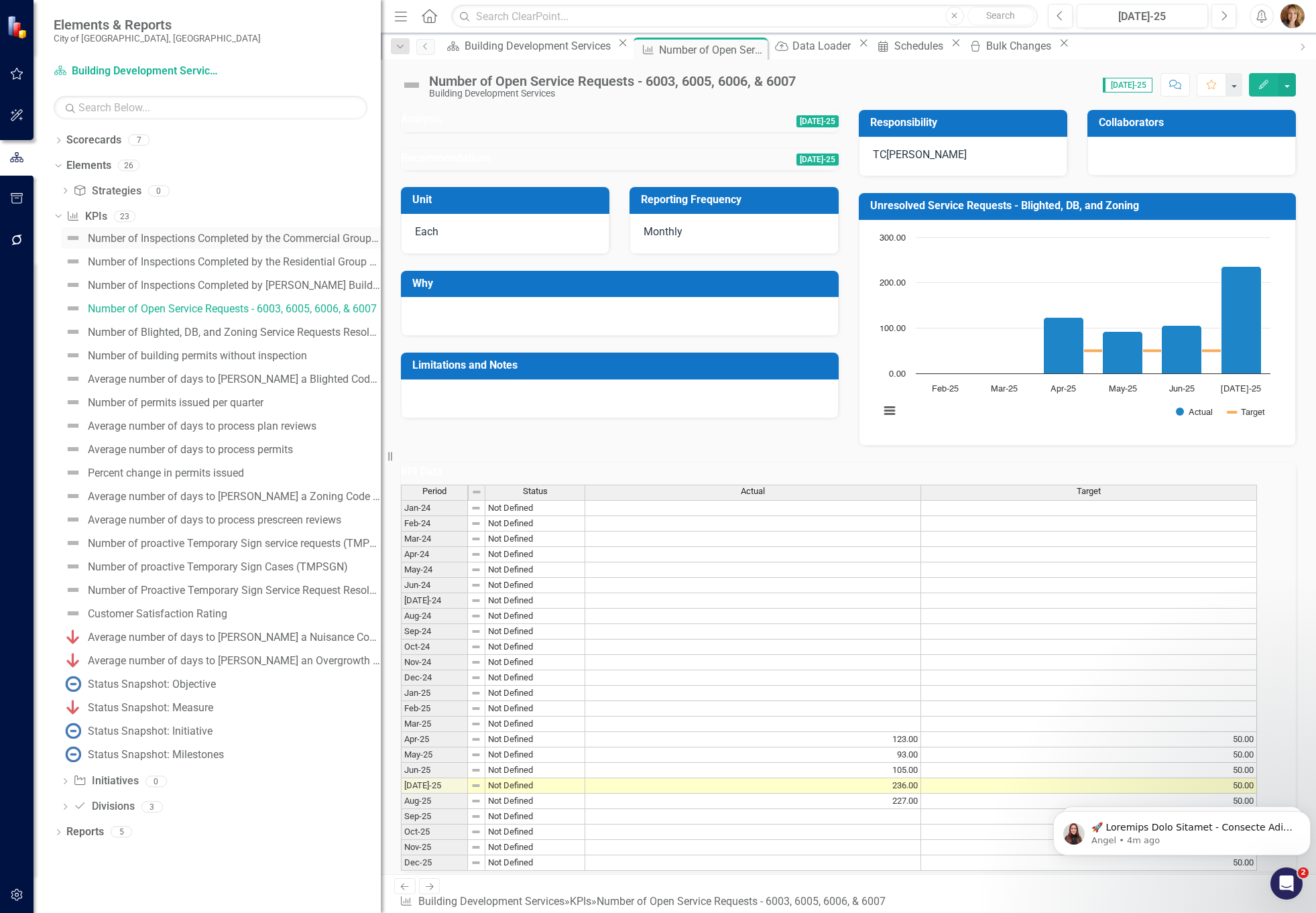
click at [253, 239] on div "Number of Inspections Completed by the Commercial Group of Inspectors" at bounding box center [233, 238] width 293 height 12
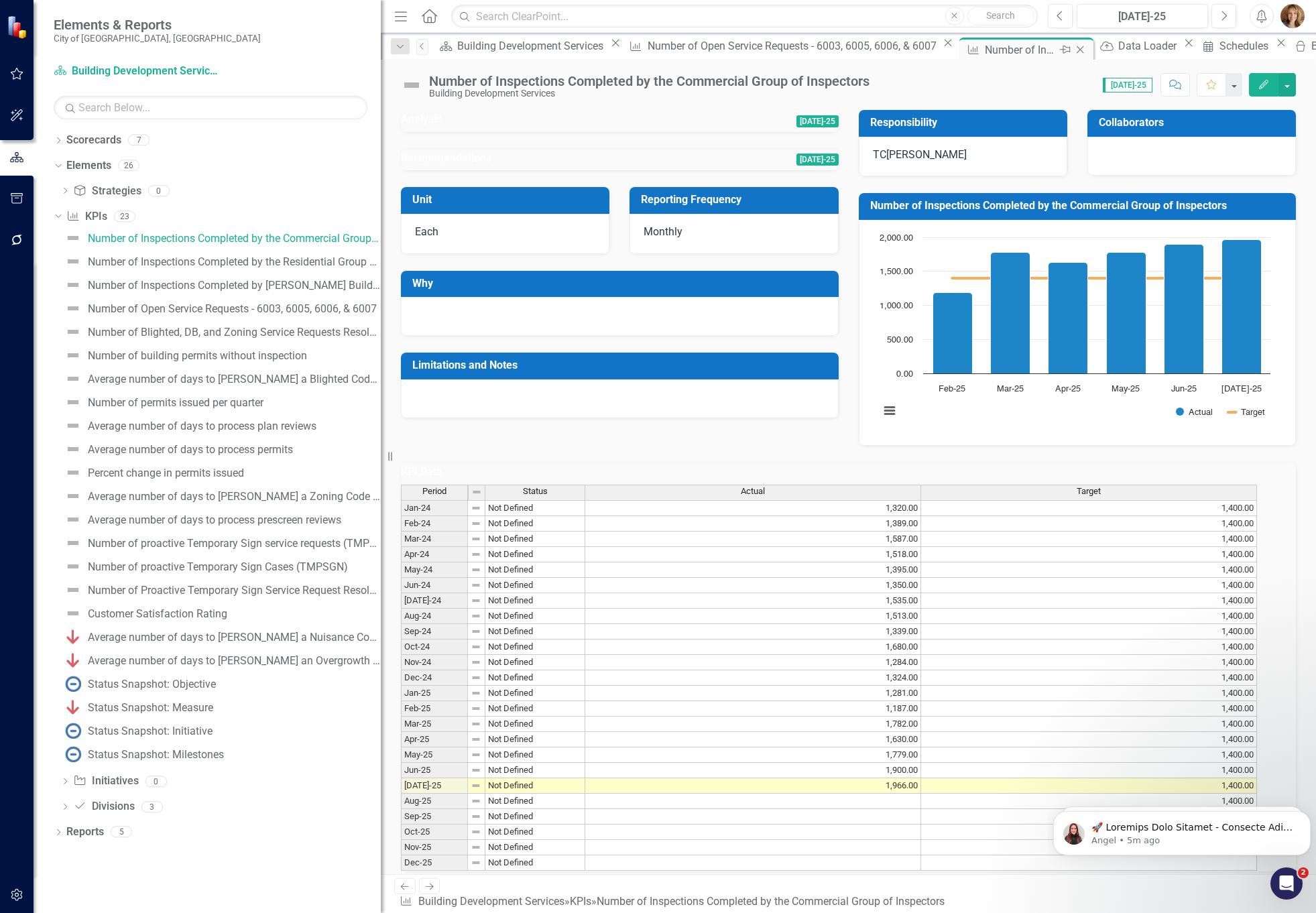
click at [1073, 48] on icon "Close" at bounding box center [1080, 49] width 13 height 10
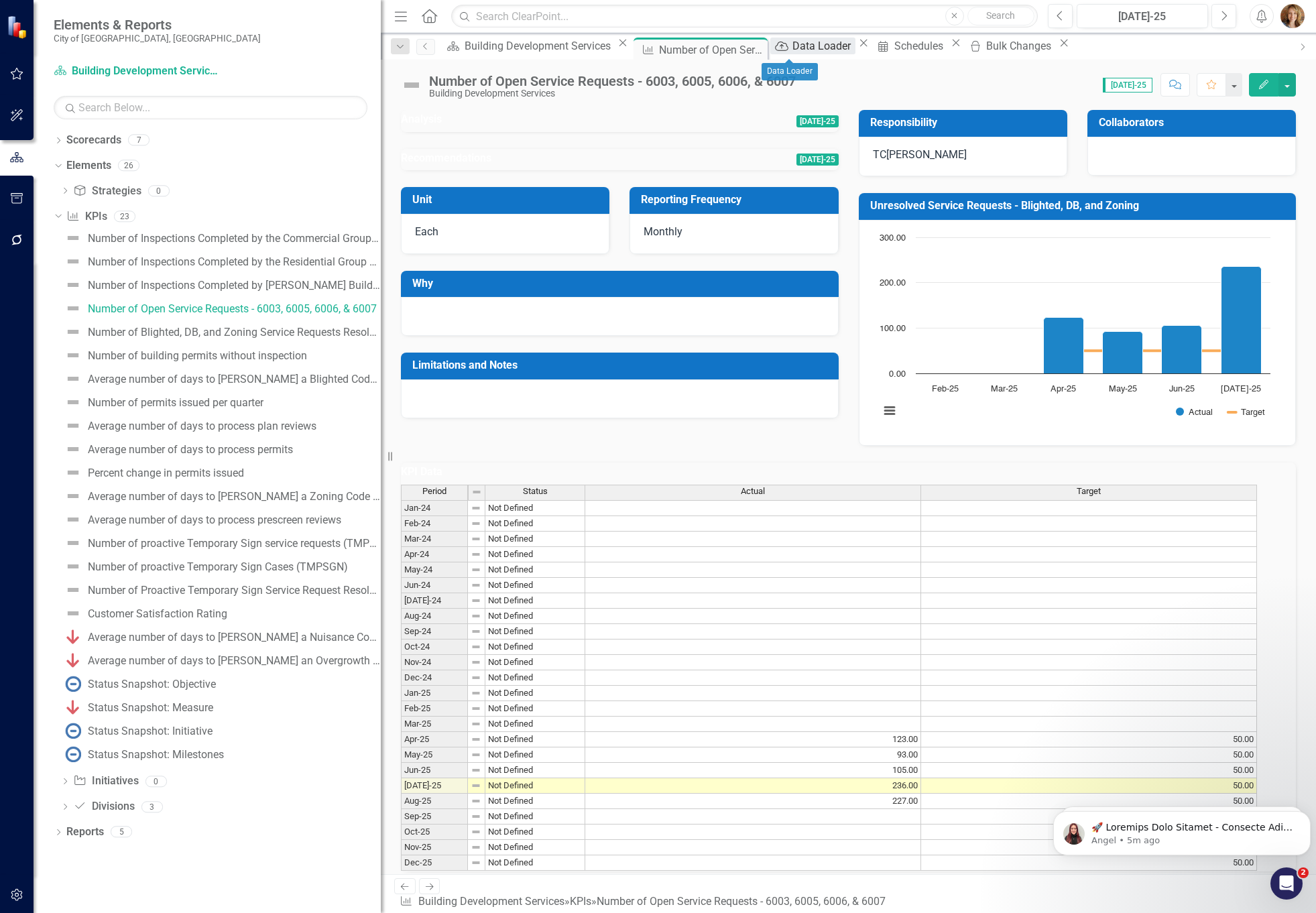
click at [799, 47] on div "Data Loader" at bounding box center [823, 46] width 62 height 17
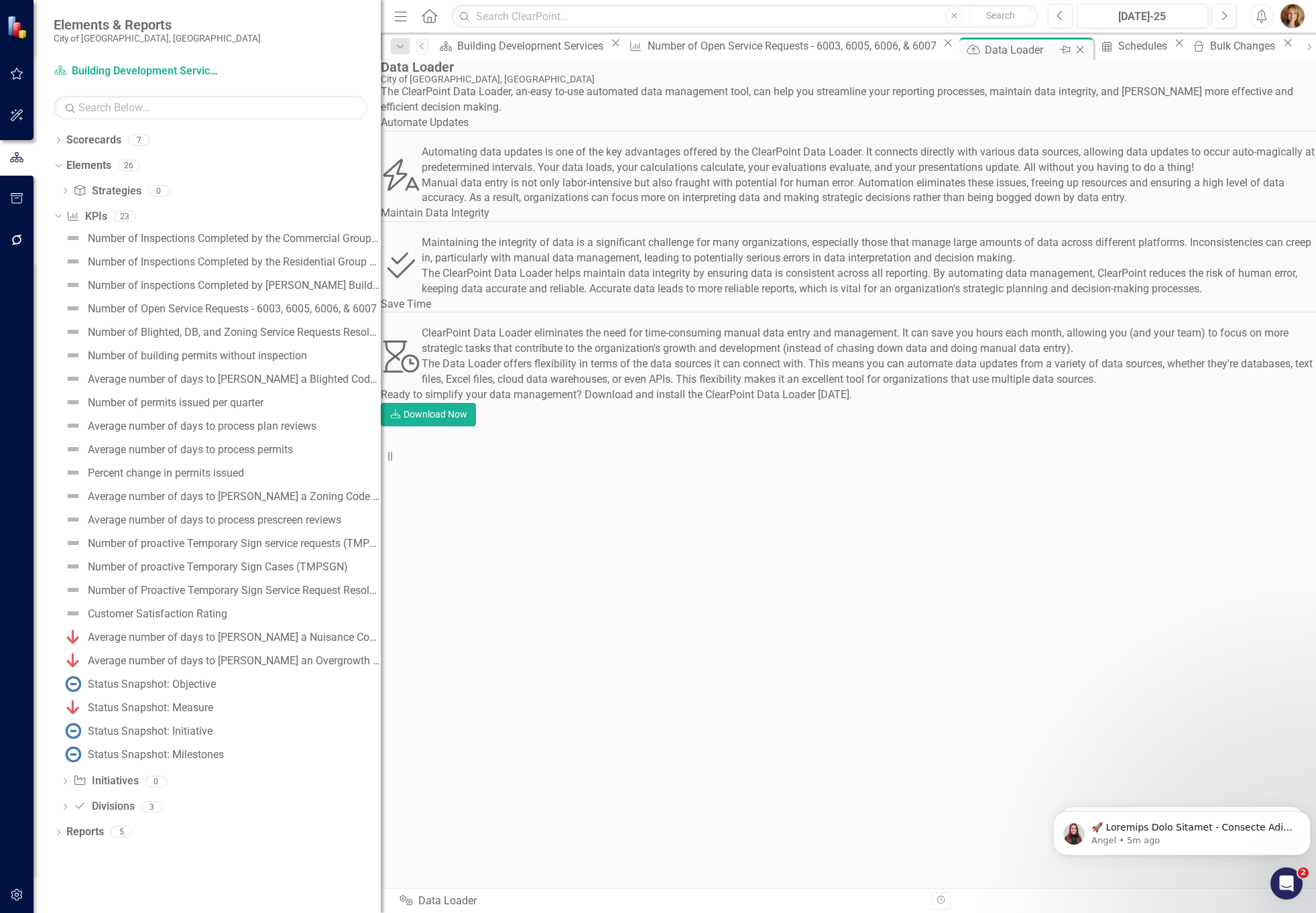
click at [1077, 50] on icon at bounding box center [1081, 50] width 8 height 8
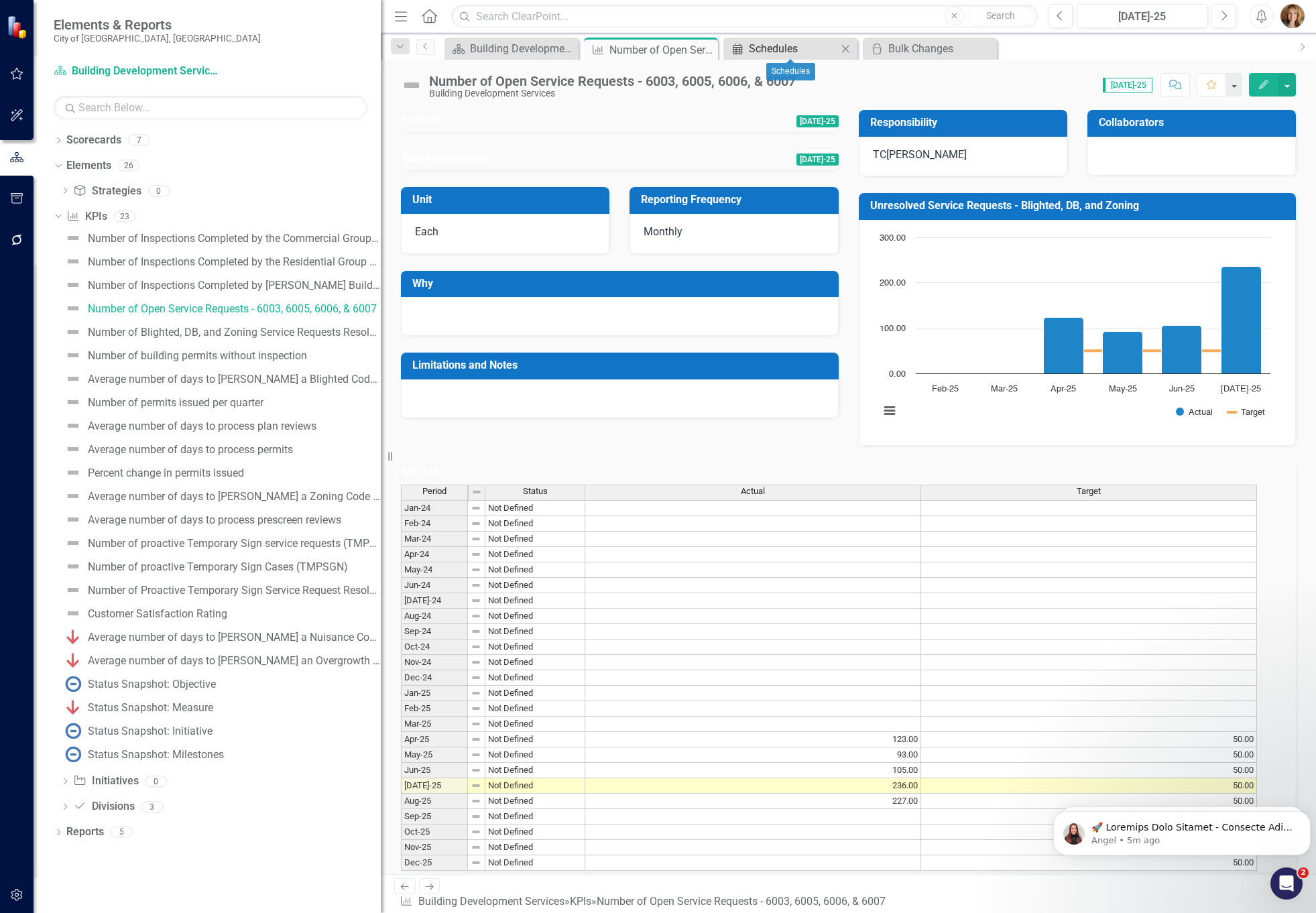
click at [810, 50] on div "Schedules" at bounding box center [793, 49] width 88 height 17
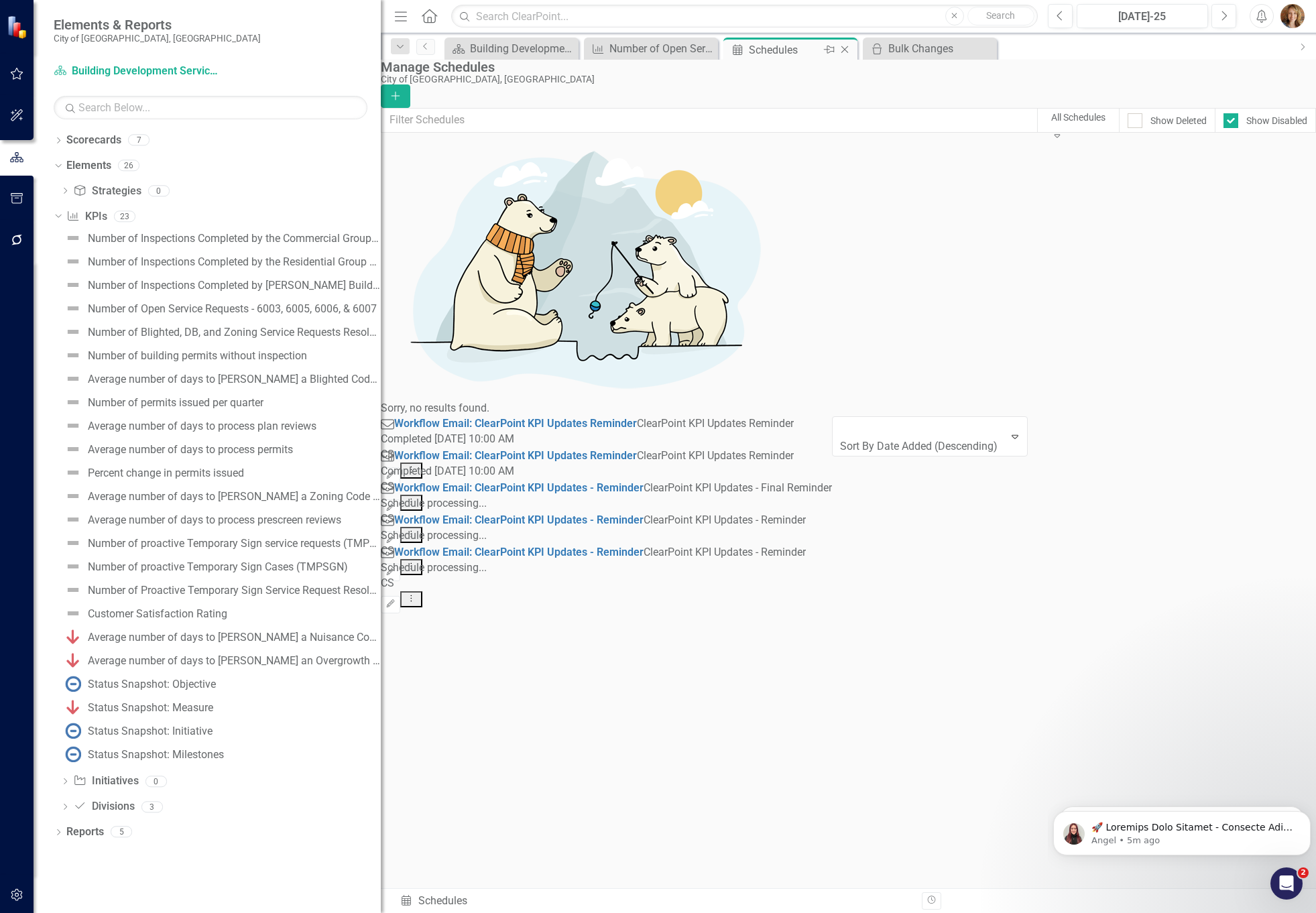
click at [843, 50] on icon "Close" at bounding box center [845, 49] width 13 height 10
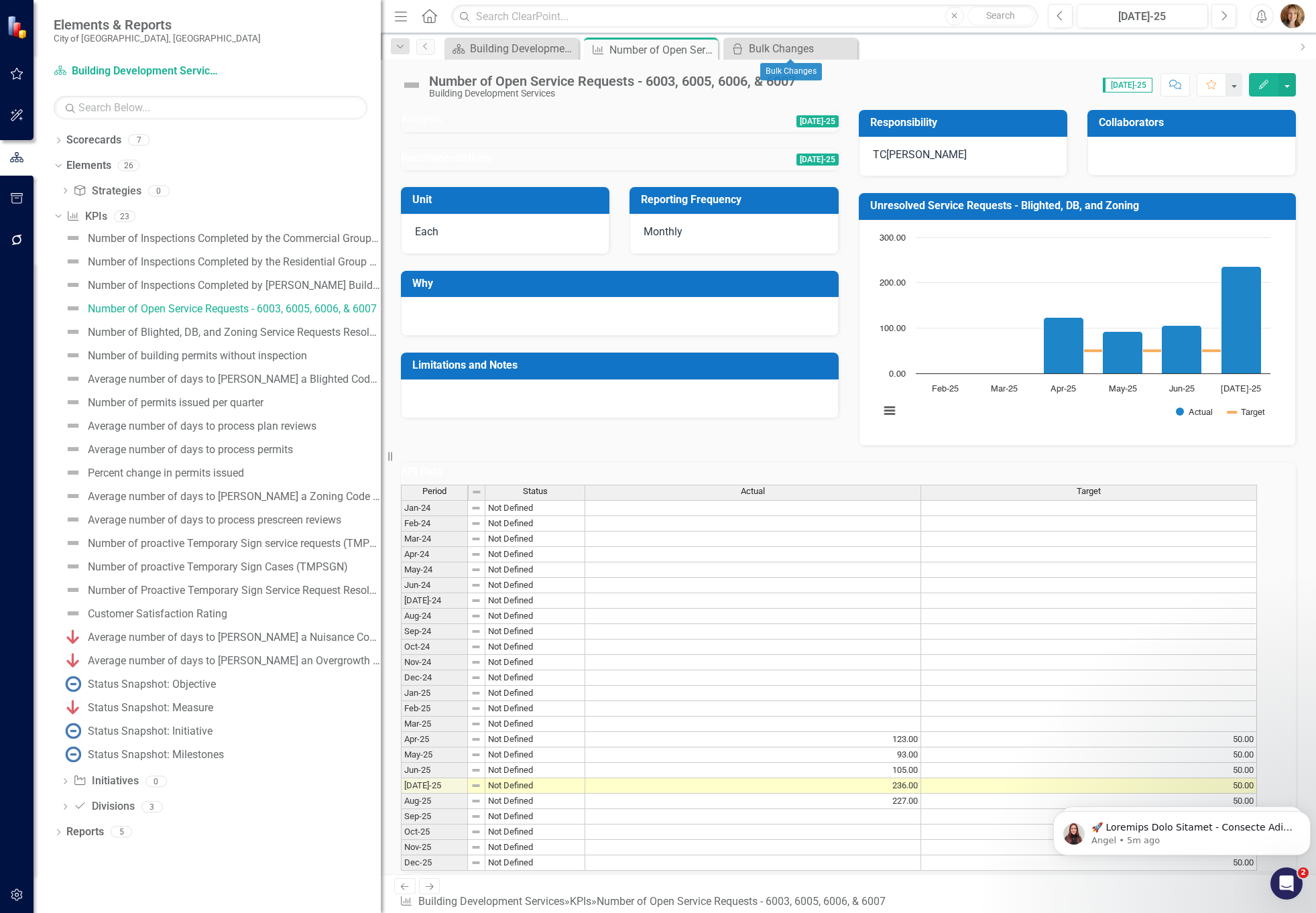
click at [0, 0] on icon "Close" at bounding box center [0, 0] width 0 height 0
click at [499, 50] on div "Building Development Services" at bounding box center [515, 49] width 88 height 17
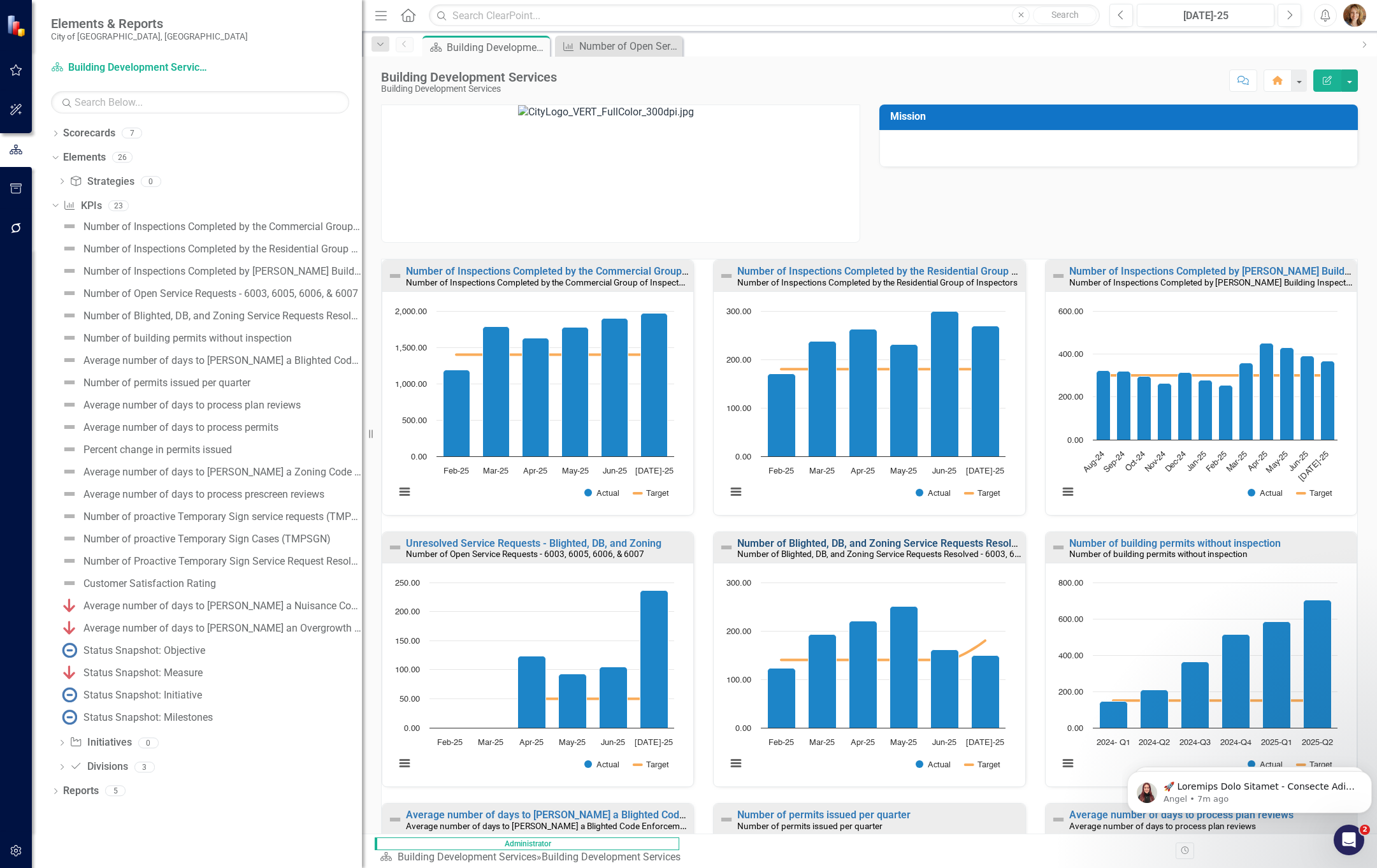
click at [790, 539] on link "Number of Blighted, DB, and Zoning Service Requests Resolved - 6003, 6005, 6006…" at bounding box center [941, 544] width 407 height 13
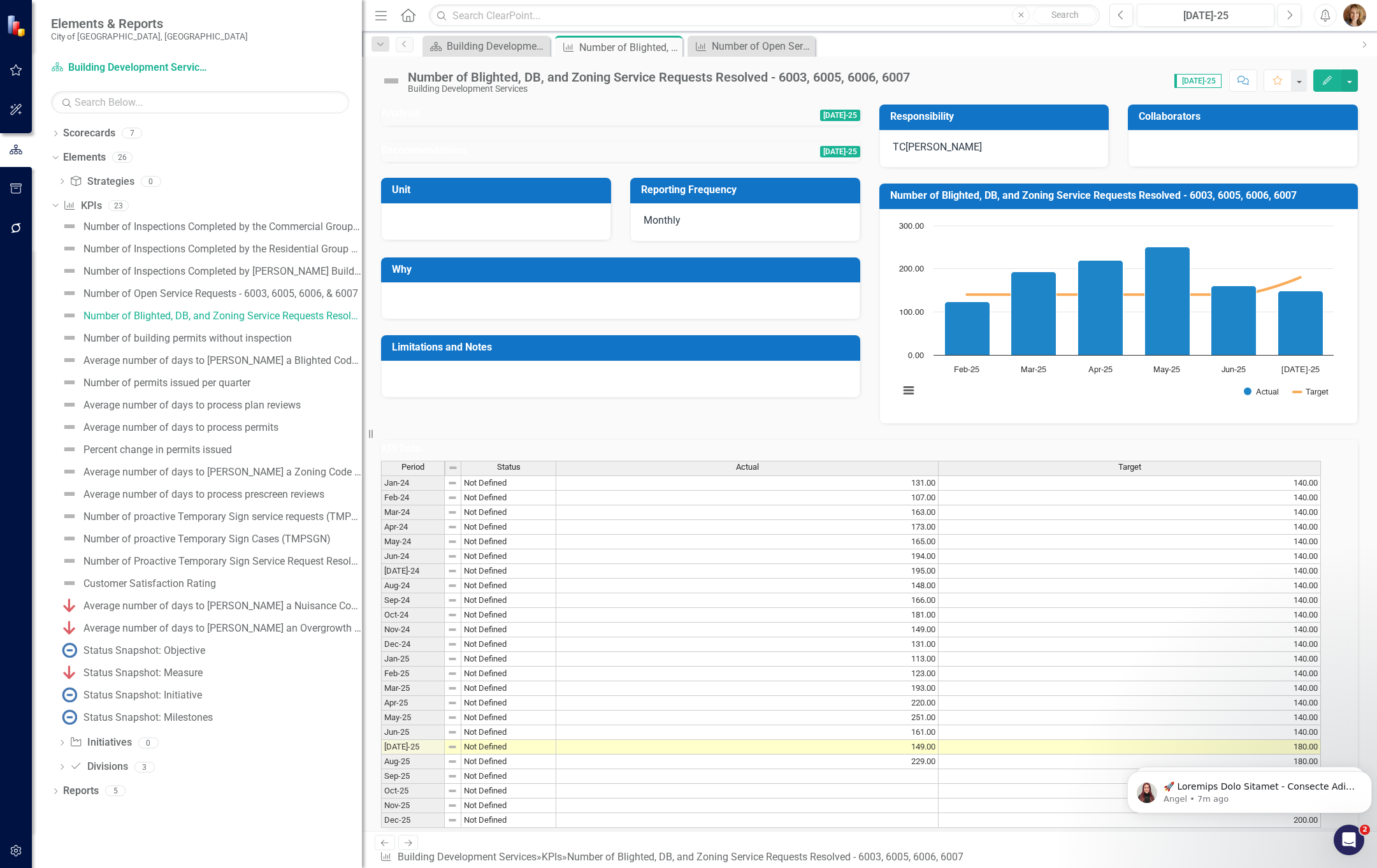
click at [917, 75] on div "Number of Blighted, DB, and Zoning Service Requests Resolved - 6003, 6005, 6006…" at bounding box center [662, 81] width 509 height 23
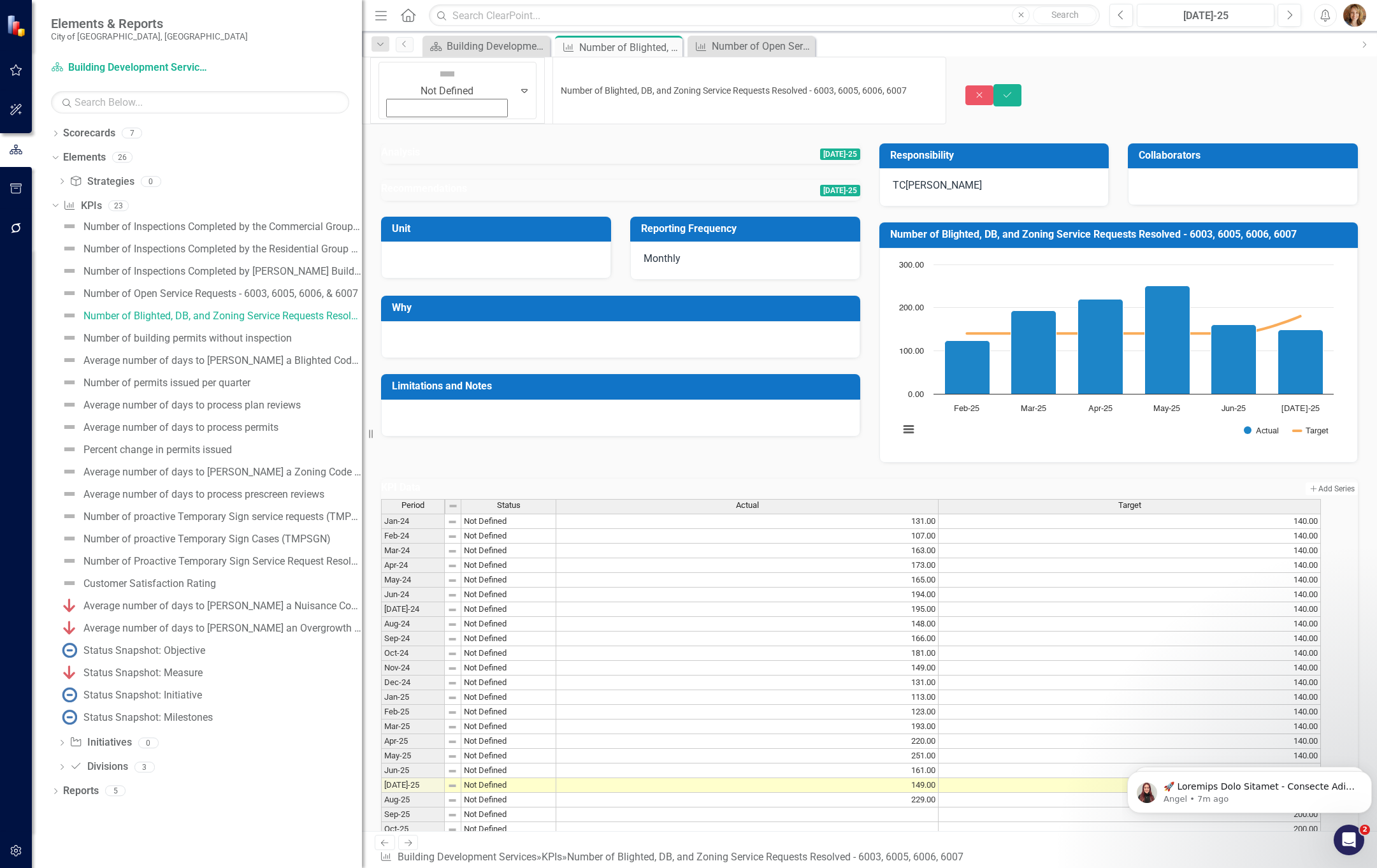
drag, startPoint x: 913, startPoint y: 76, endPoint x: 457, endPoint y: 72, distance: 456.0
